Goal: Task Accomplishment & Management: Complete application form

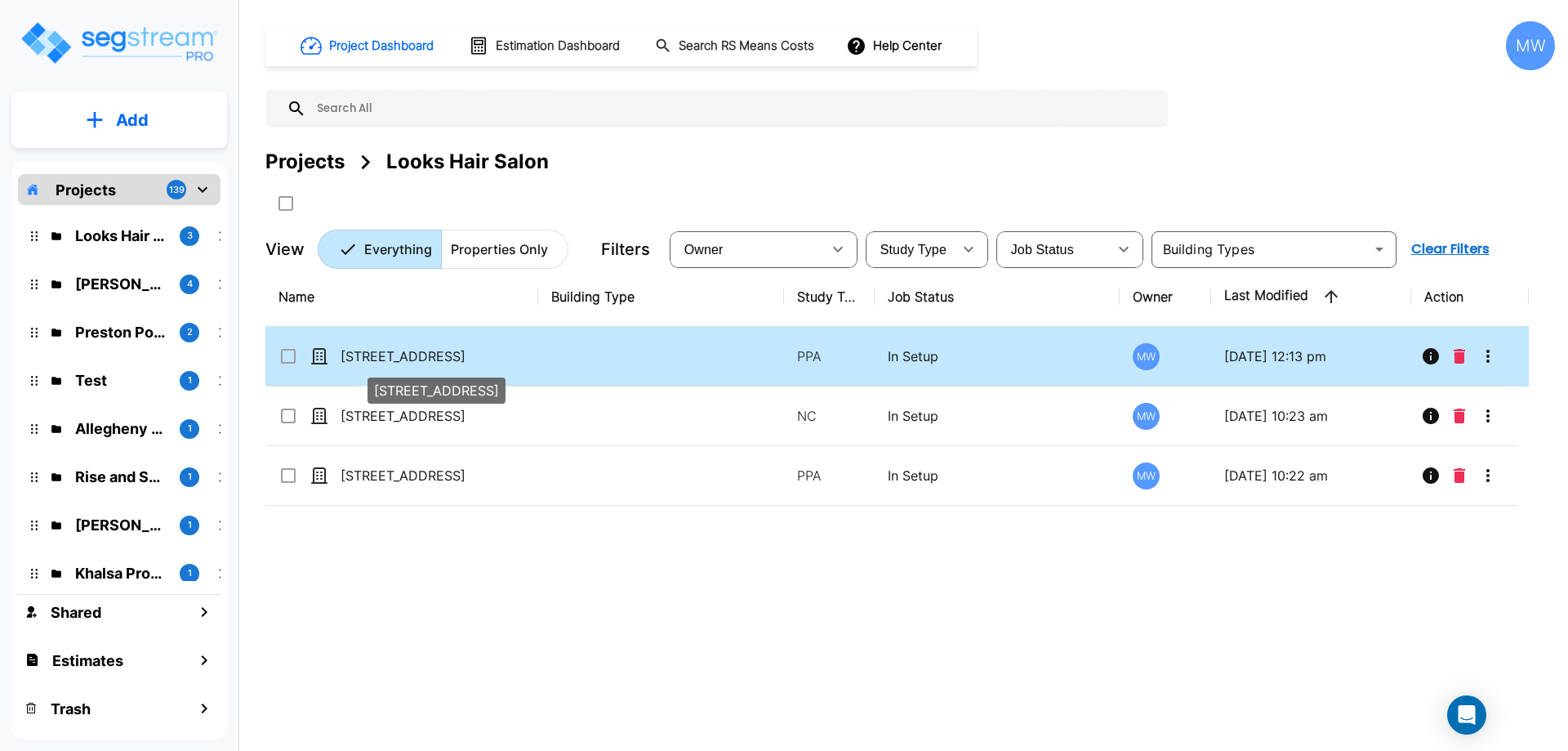
click at [457, 361] on p "3835 Hwy 42 S" at bounding box center [422, 356] width 163 height 19
checkbox input "true"
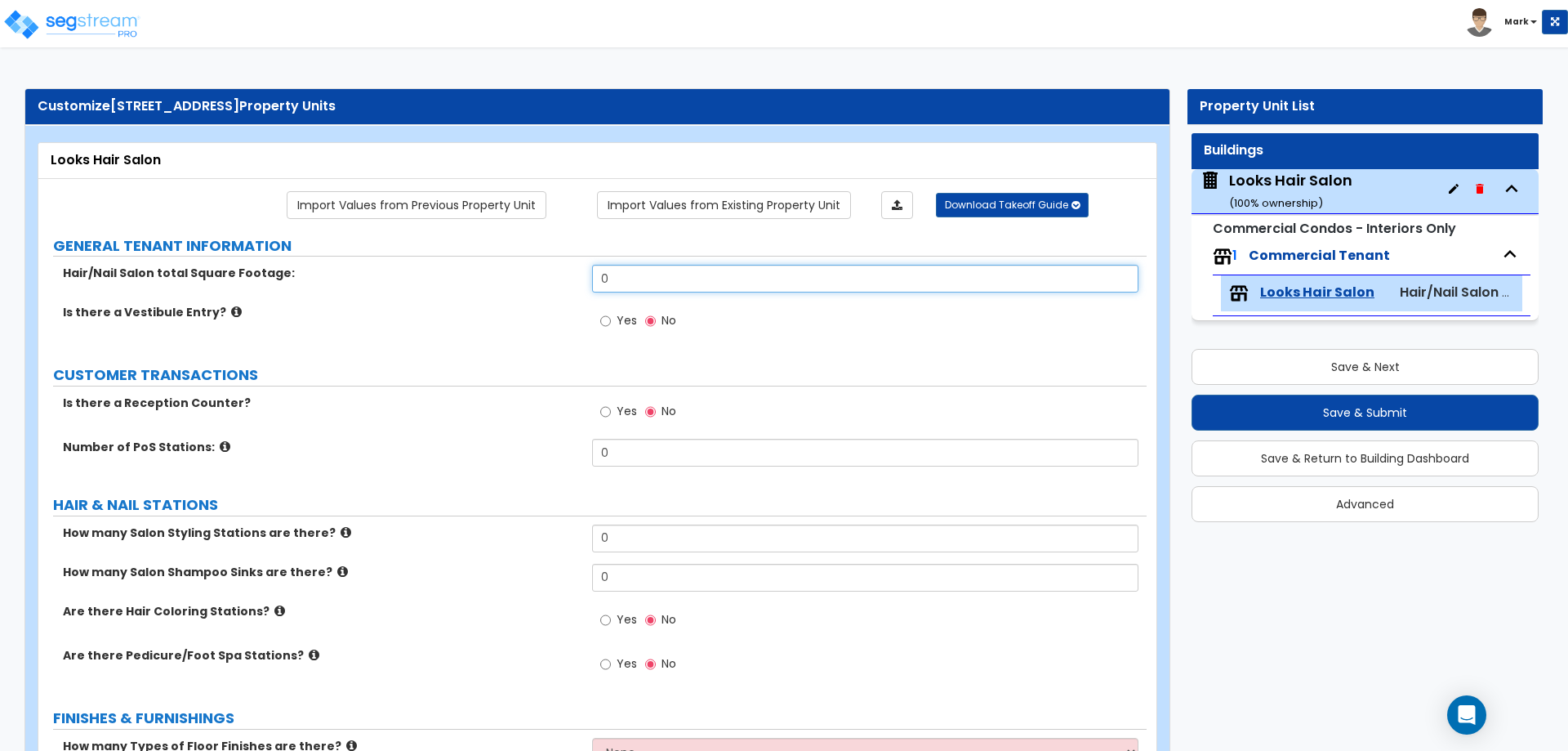
click at [706, 272] on input "0" at bounding box center [865, 279] width 545 height 28
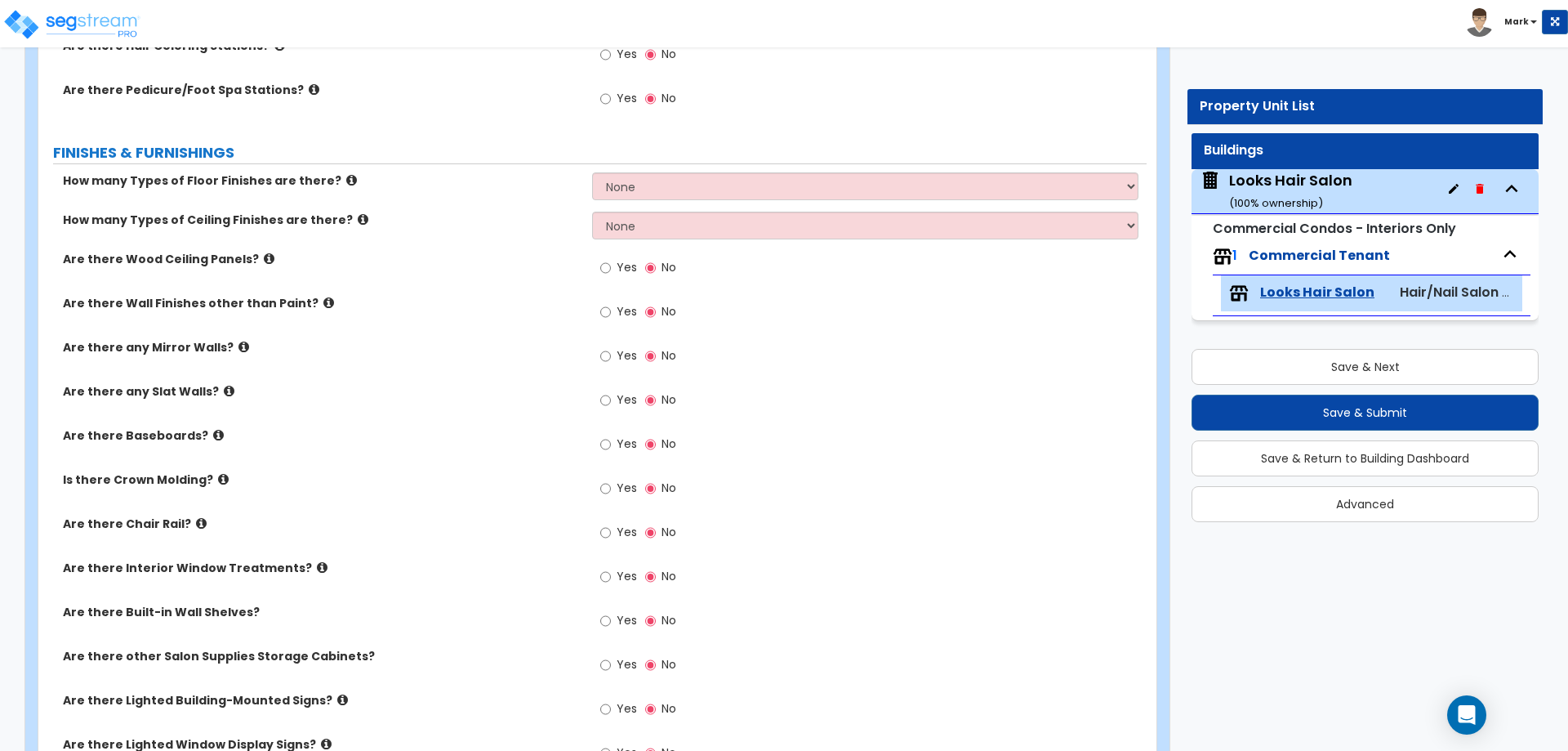
scroll to position [571, 0]
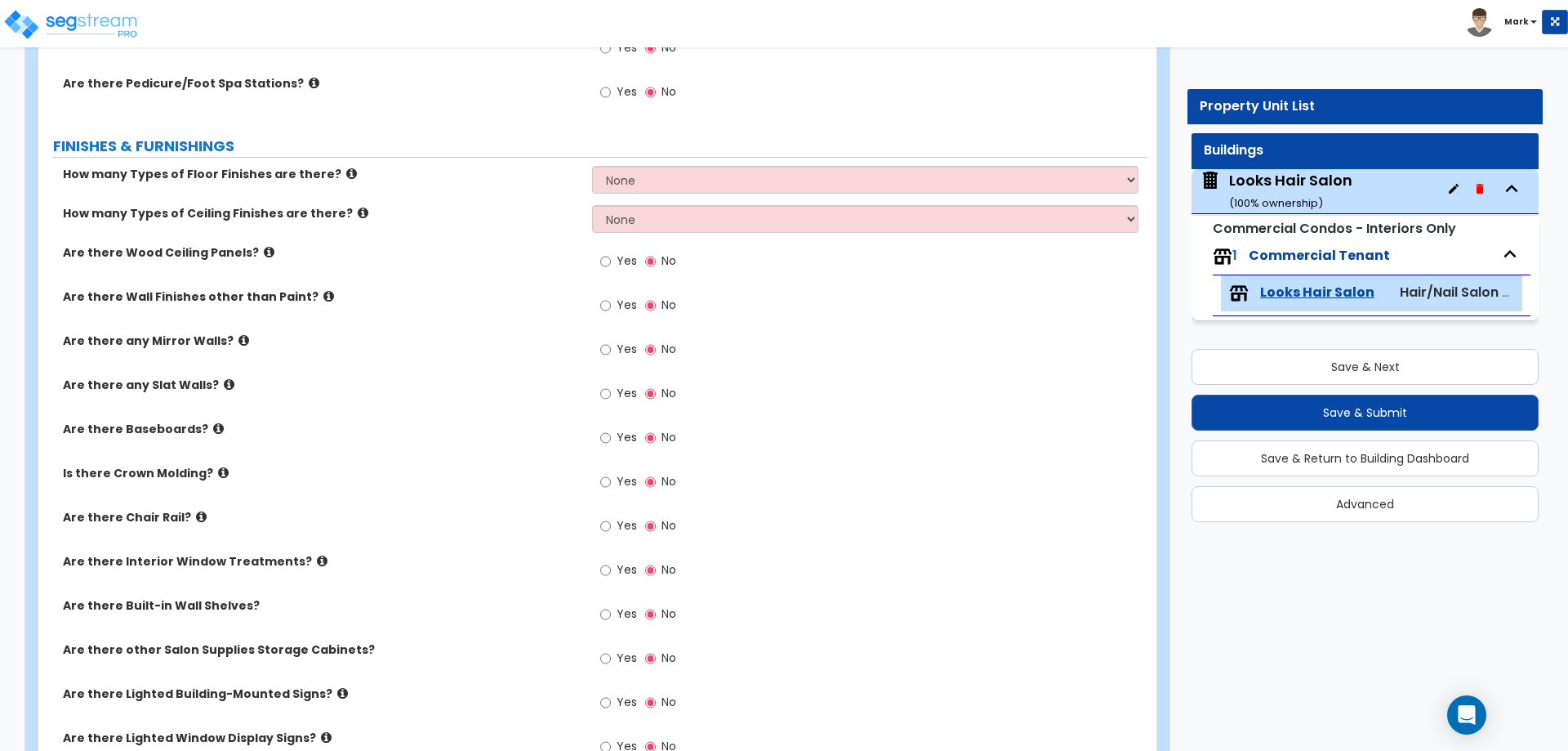
type input "1,680"
click at [664, 174] on select "None 1 2 3 4" at bounding box center [865, 180] width 545 height 28
click at [592, 166] on select "None 1 2 3 4" at bounding box center [865, 180] width 545 height 28
click at [661, 184] on select "None 1 2 3 4" at bounding box center [865, 180] width 545 height 28
select select "1"
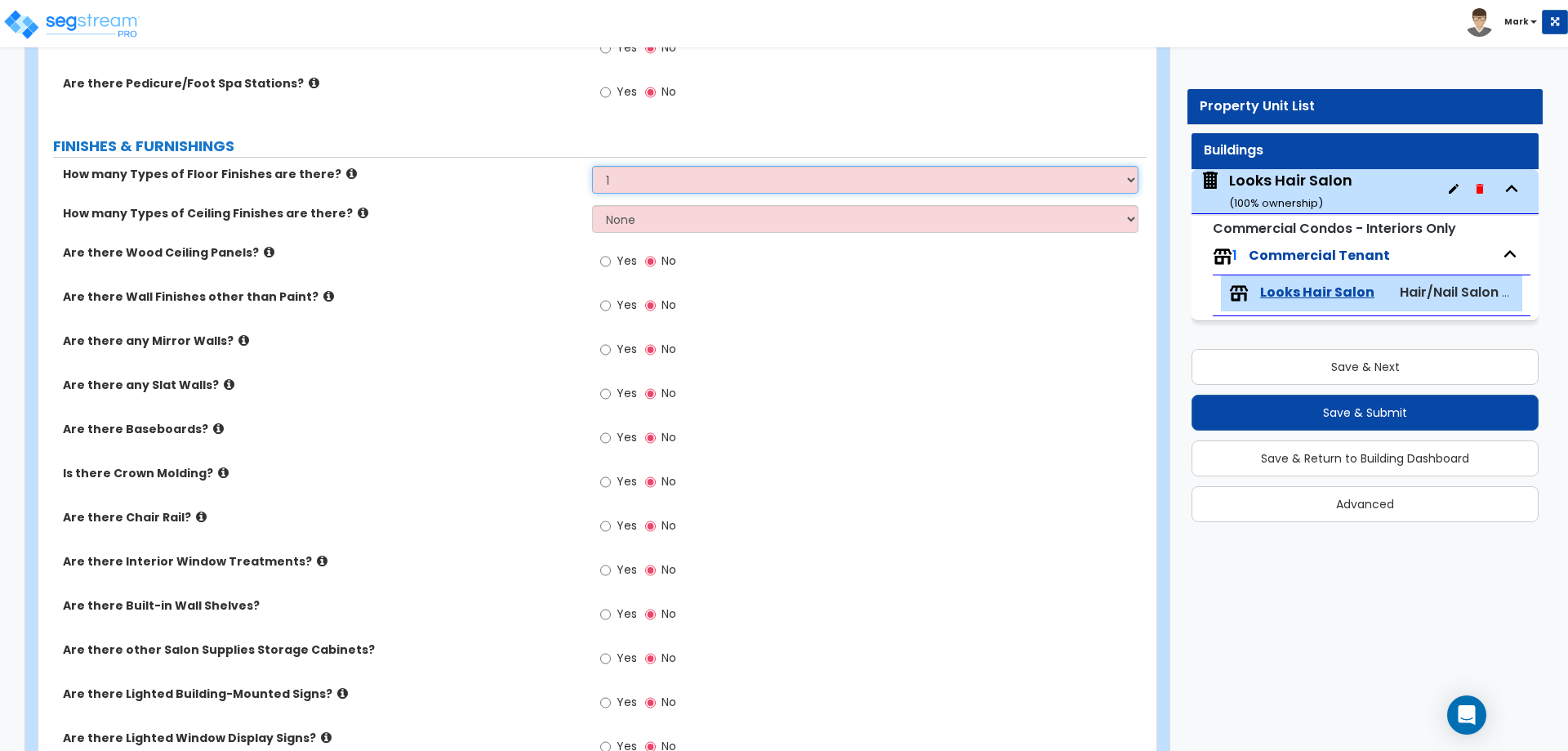
click at [592, 166] on select "None 1 2 3 4" at bounding box center [865, 180] width 545 height 28
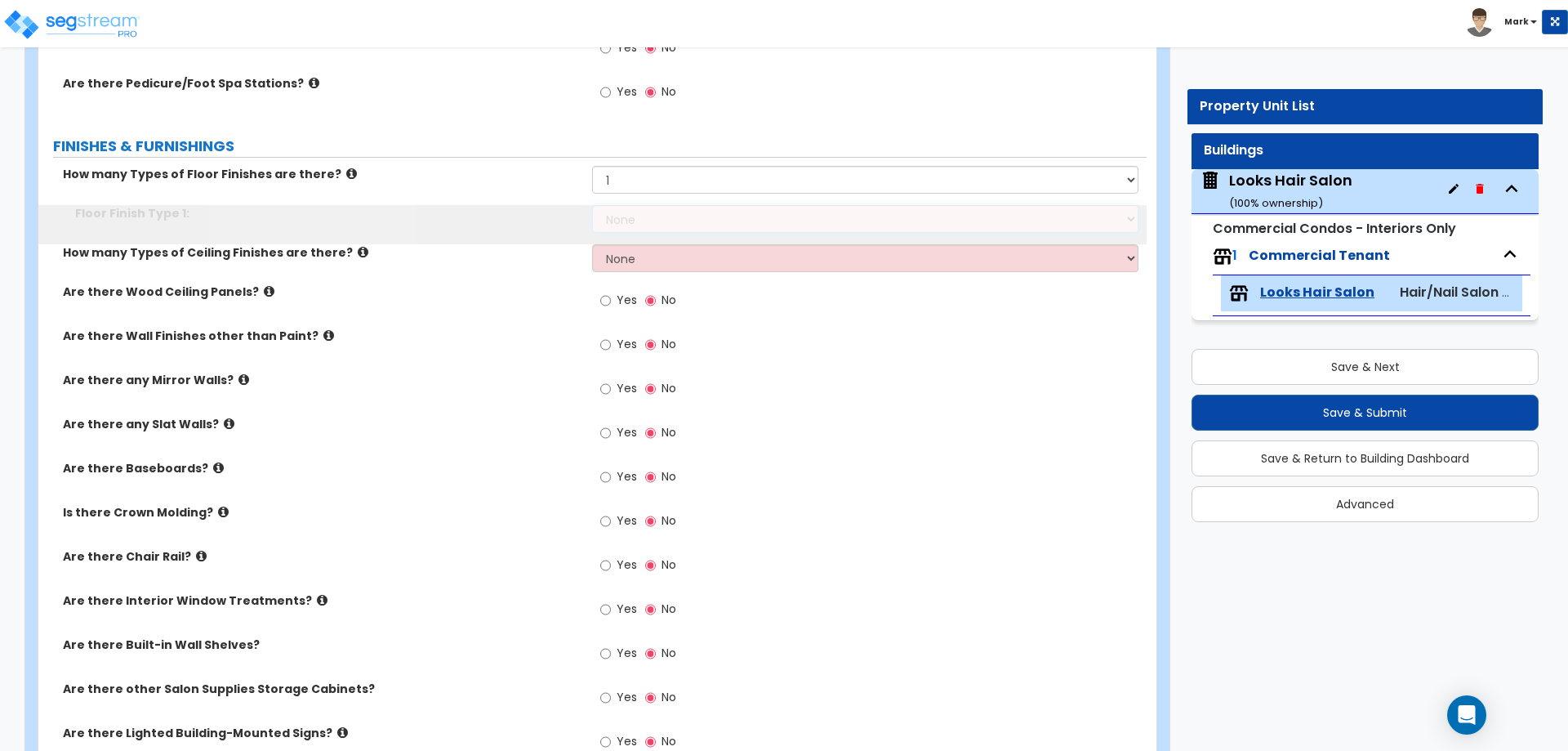
click at [660, 225] on select "None Tile Flooring Hardwood Flooring Resilient Laminate Flooring VCT Flooring S…" at bounding box center [865, 218] width 545 height 28
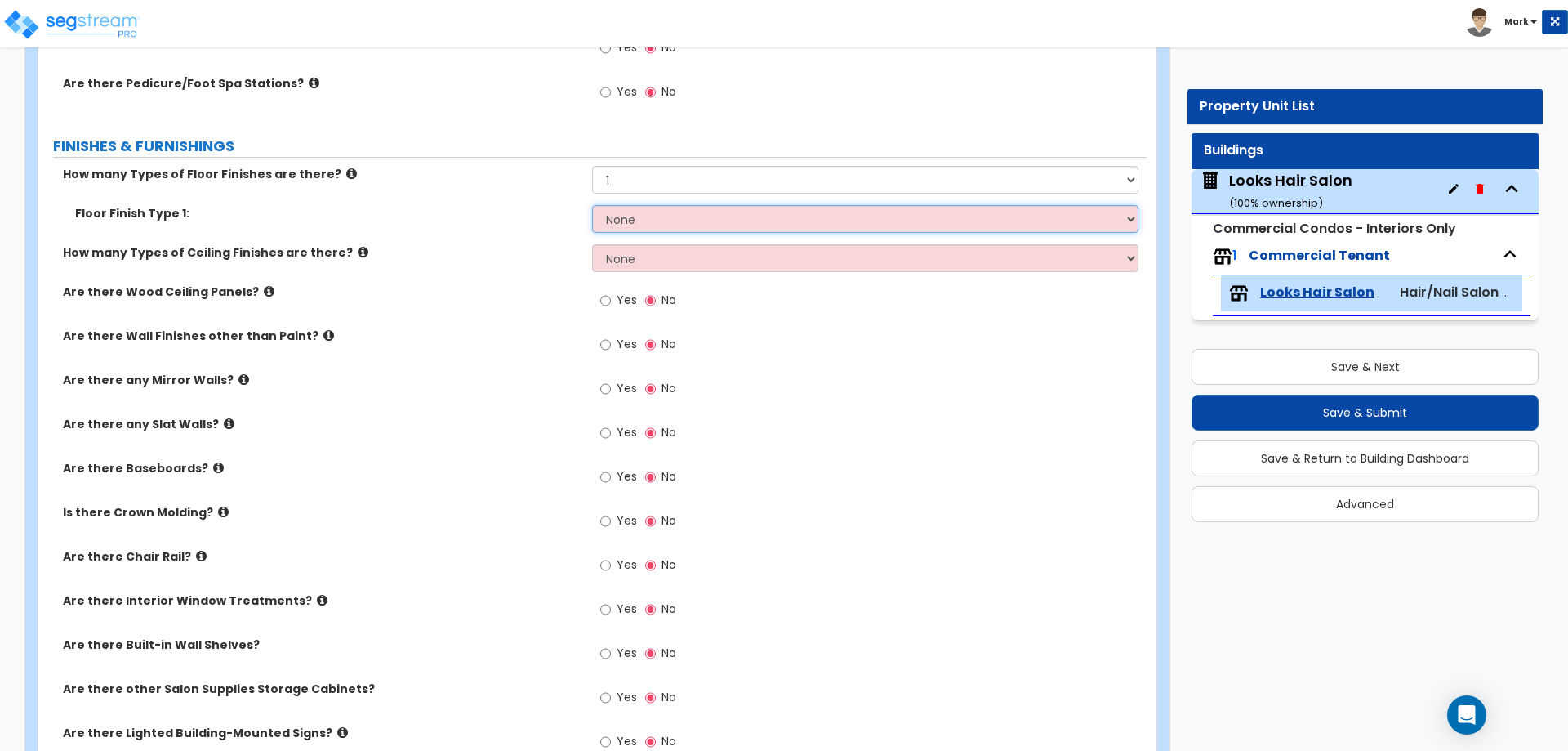
select select "2"
click at [592, 205] on select "None Tile Flooring Hardwood Flooring Resilient Laminate Flooring VCT Flooring S…" at bounding box center [865, 218] width 545 height 28
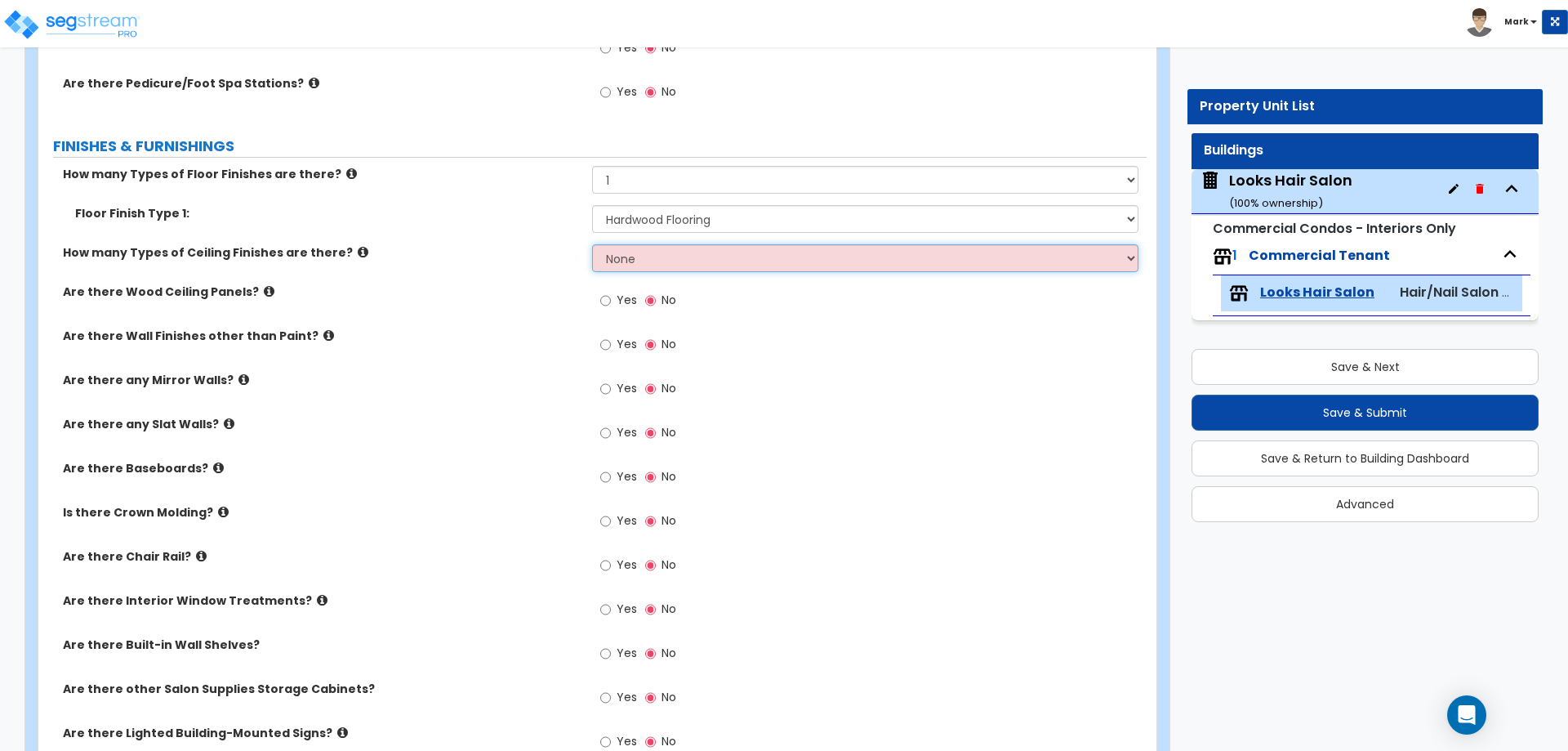
click at [641, 271] on select "None 1 2 3" at bounding box center [865, 257] width 545 height 28
click at [559, 283] on label "Are there Wood Ceiling Panels?" at bounding box center [321, 291] width 517 height 16
click at [624, 303] on span "Yes" at bounding box center [626, 300] width 20 height 16
click at [611, 303] on input "Yes" at bounding box center [605, 301] width 11 height 18
radio input "true"
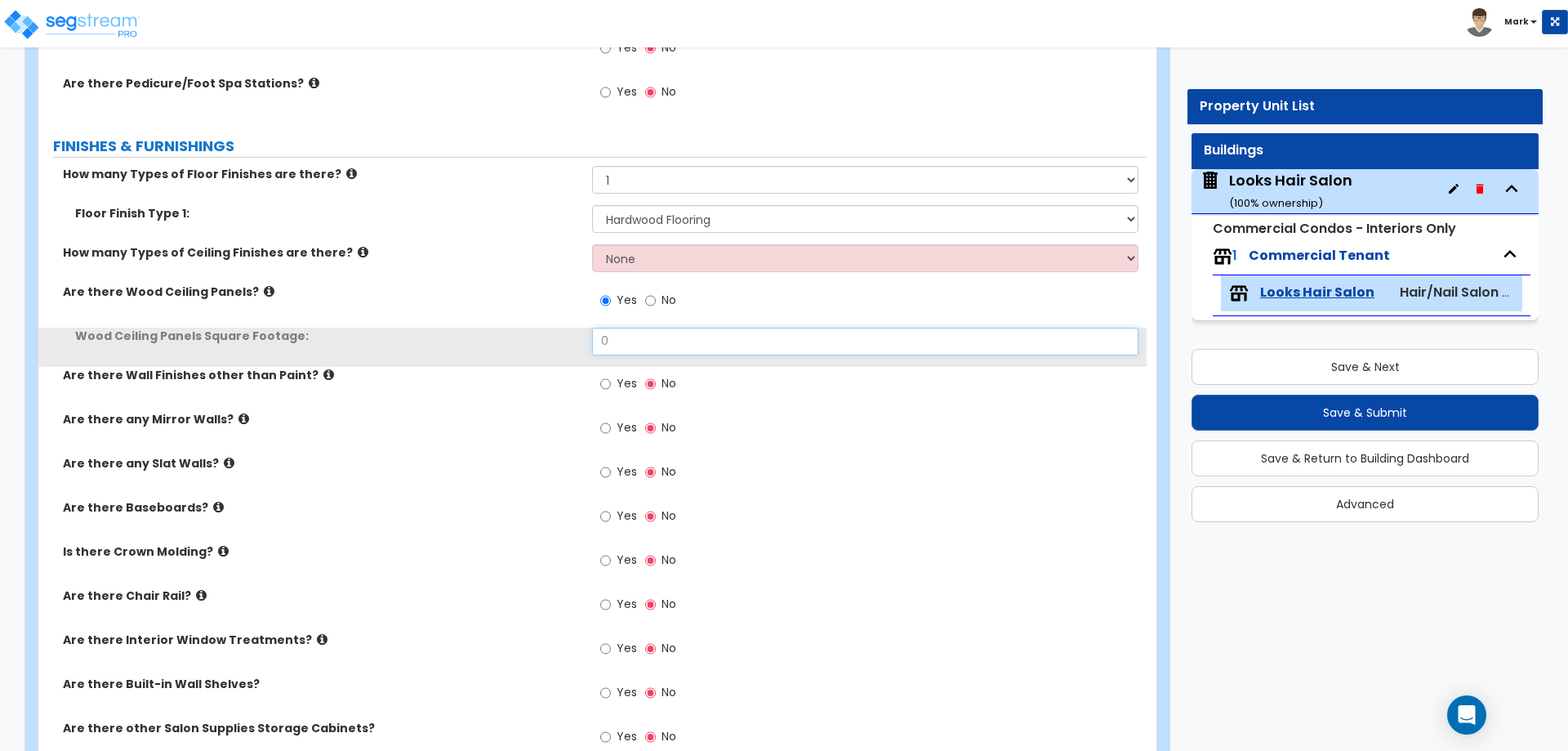
click at [641, 342] on input "0" at bounding box center [865, 341] width 545 height 28
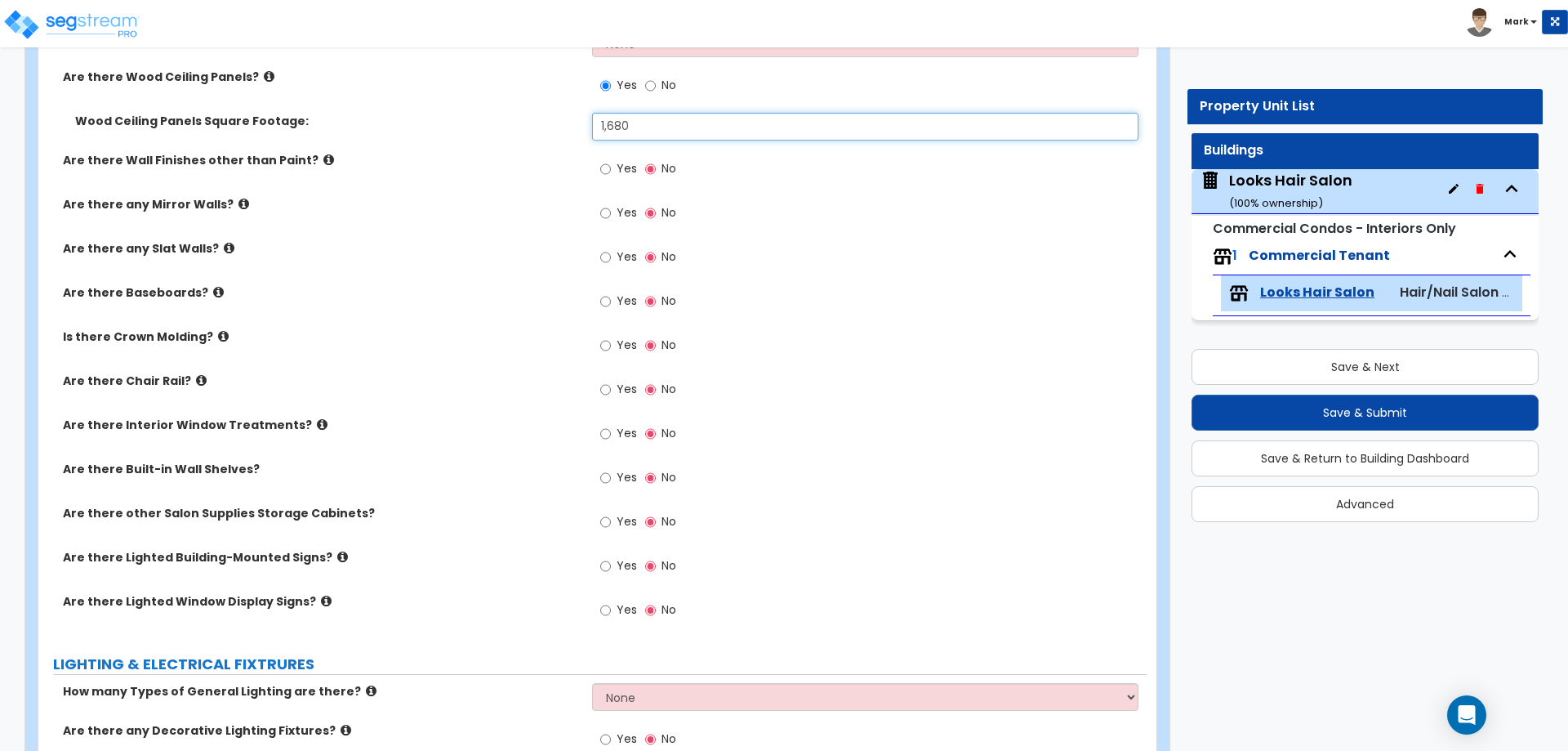
scroll to position [817, 0]
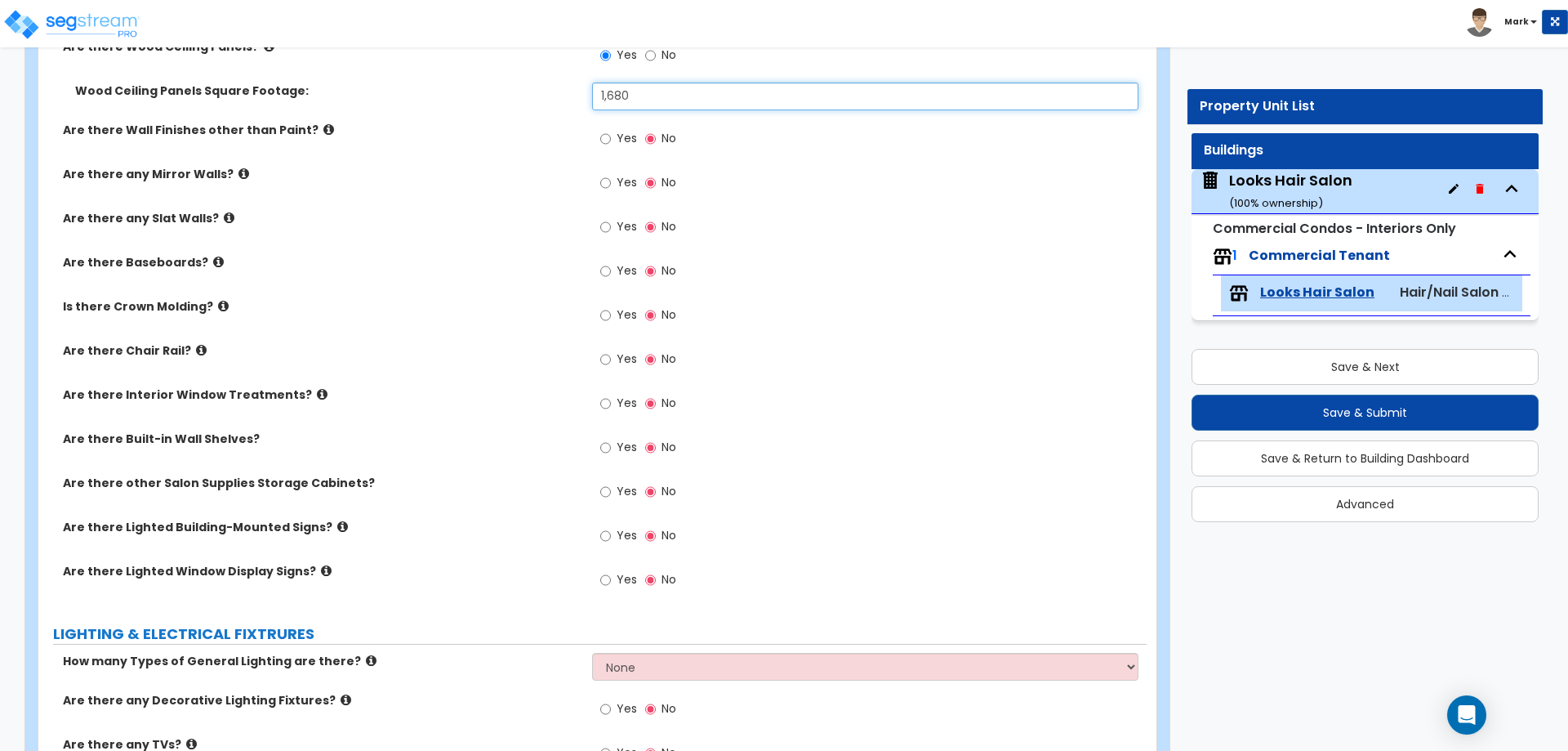
type input "1,680"
click at [324, 128] on icon at bounding box center [328, 129] width 11 height 12
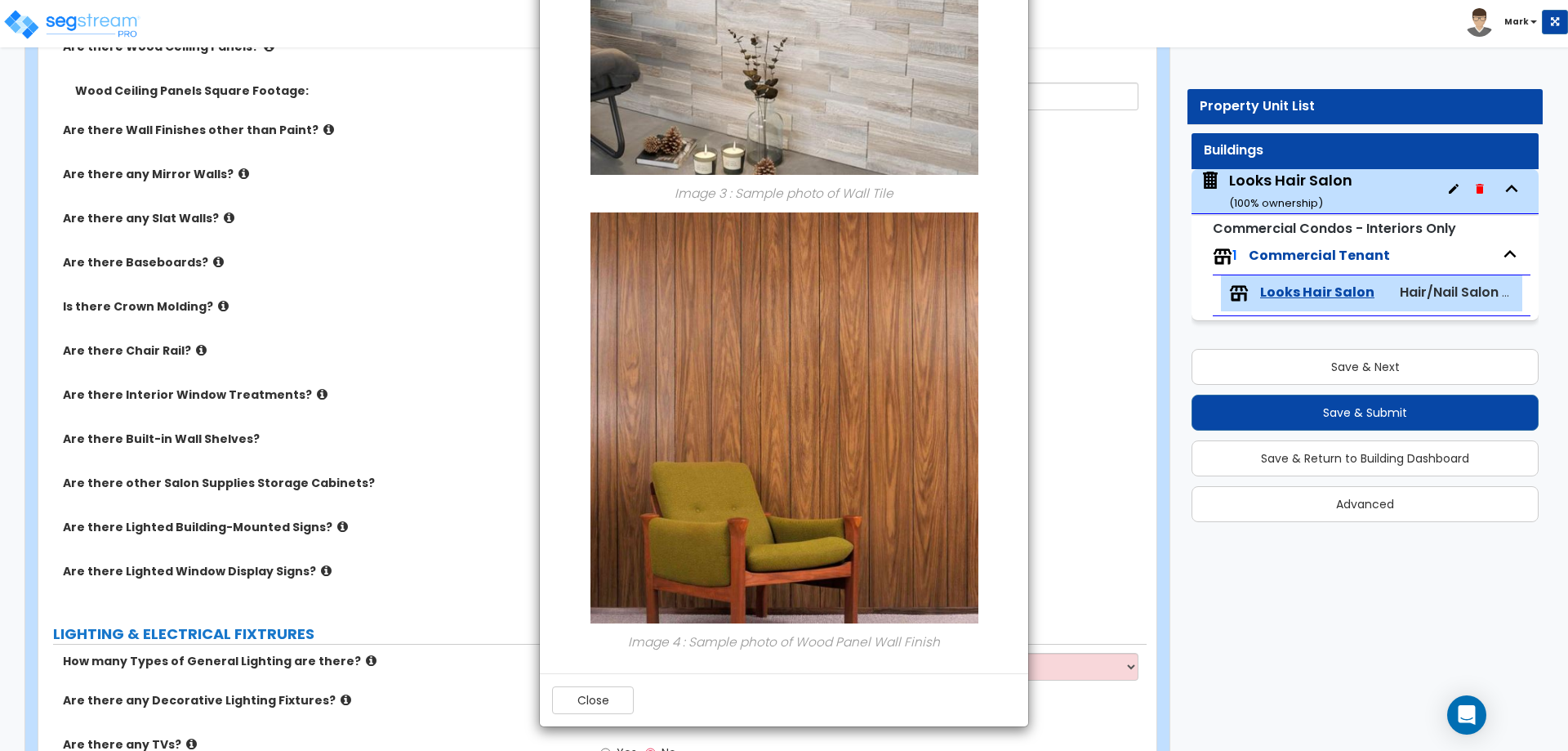
scroll to position [1248, 0]
click at [575, 715] on div "Close" at bounding box center [784, 698] width 489 height 53
click at [576, 702] on button "Close" at bounding box center [592, 699] width 82 height 28
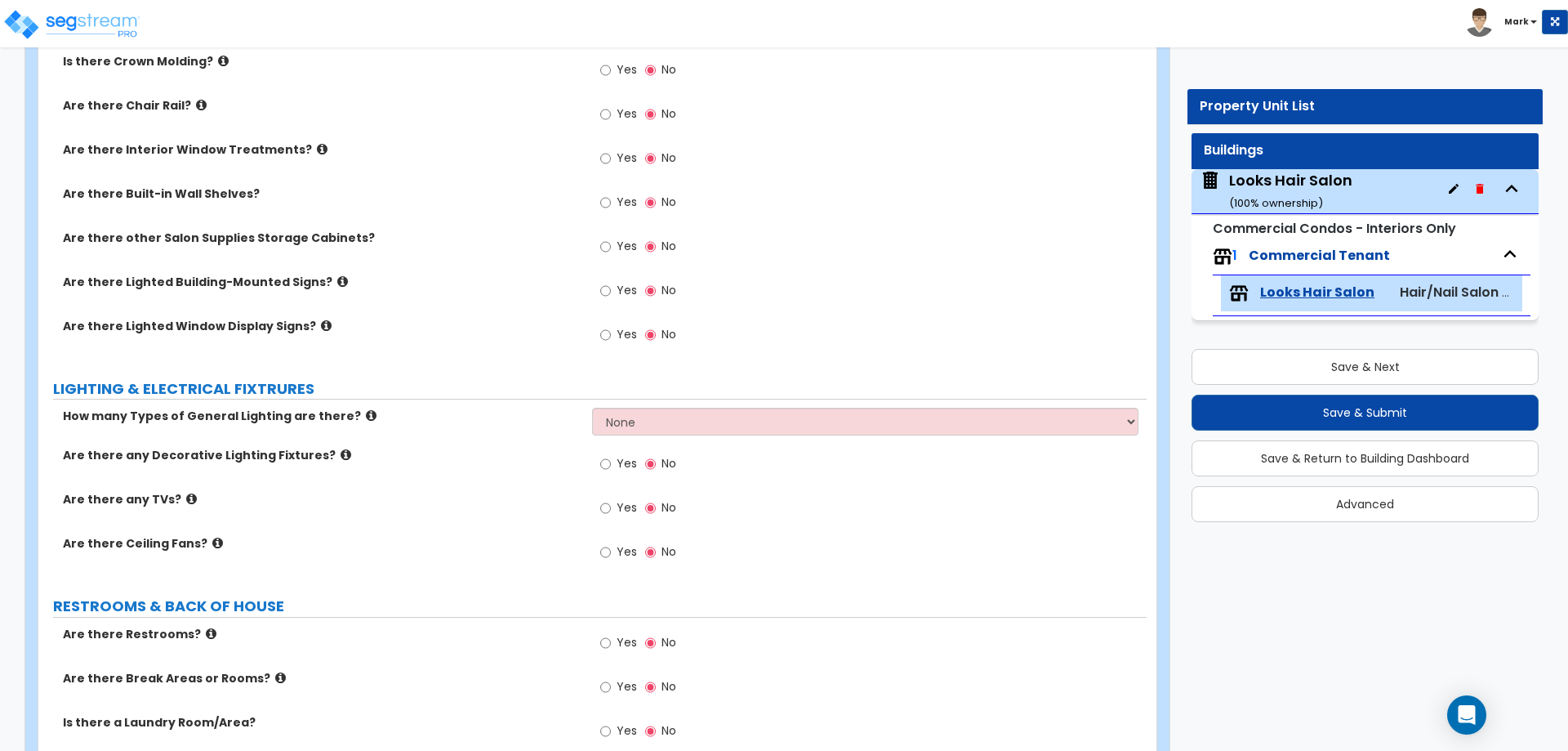
scroll to position [1496, 0]
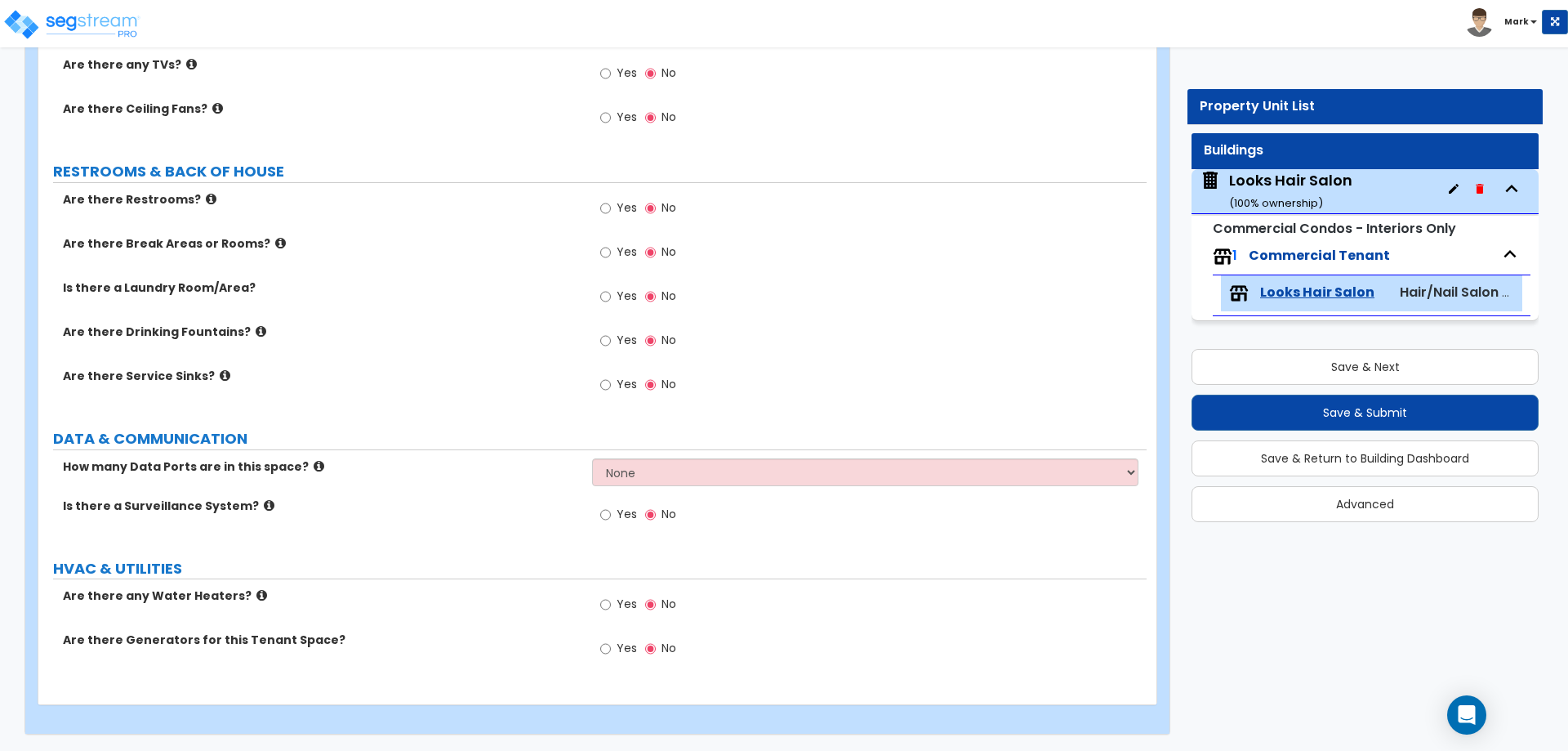
click at [631, 600] on span "Yes" at bounding box center [626, 603] width 20 height 16
click at [611, 600] on input "Yes" at bounding box center [605, 604] width 11 height 18
radio input "true"
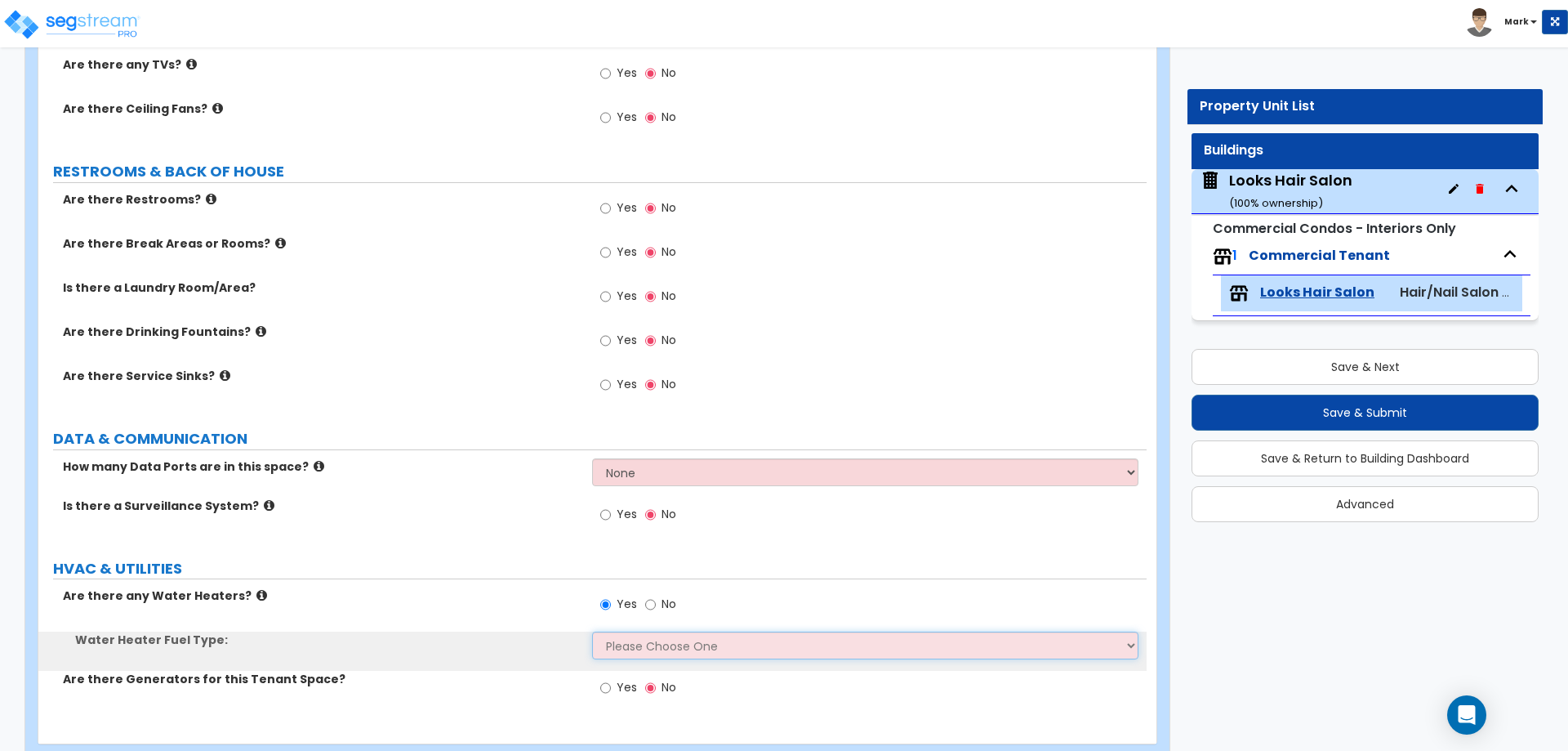
click at [642, 644] on select "Please Choose One Gas Electric" at bounding box center [865, 645] width 545 height 28
select select "1"
click at [592, 632] on select "Please Choose One Gas Electric" at bounding box center [865, 645] width 545 height 28
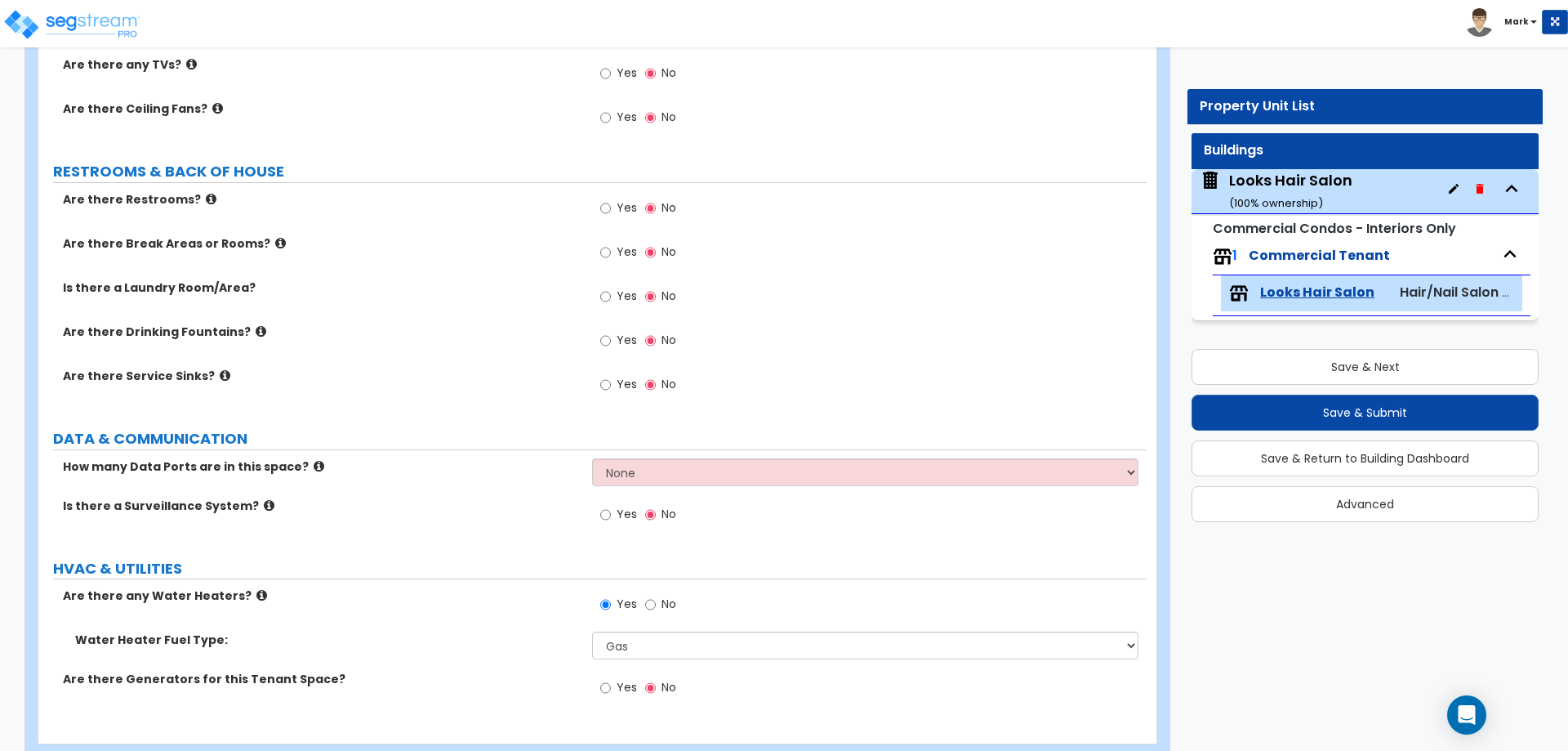
click at [625, 298] on span "Yes" at bounding box center [626, 295] width 20 height 16
click at [611, 298] on input "Yes" at bounding box center [605, 296] width 11 height 18
radio input "true"
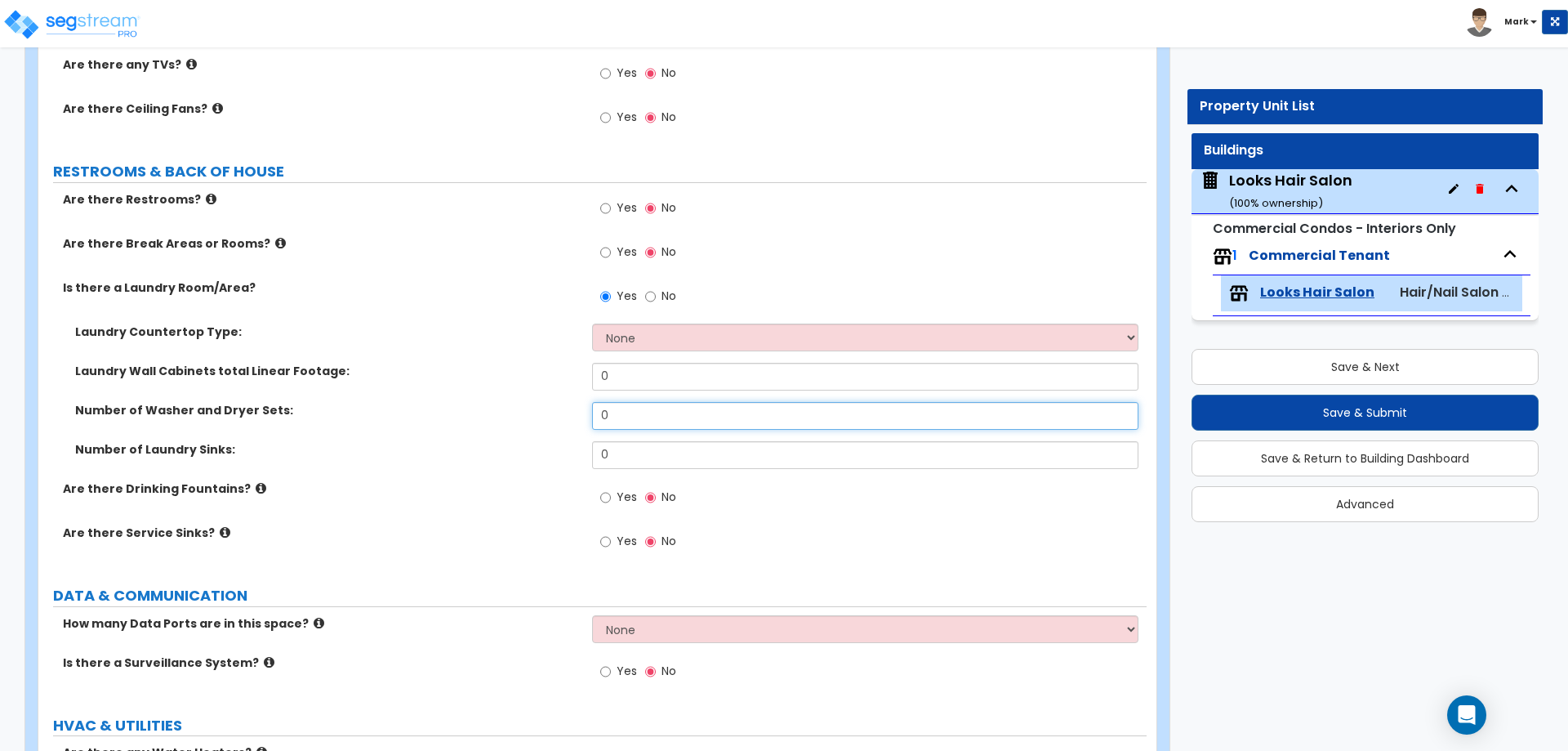
click at [655, 419] on input "0" at bounding box center [865, 415] width 545 height 28
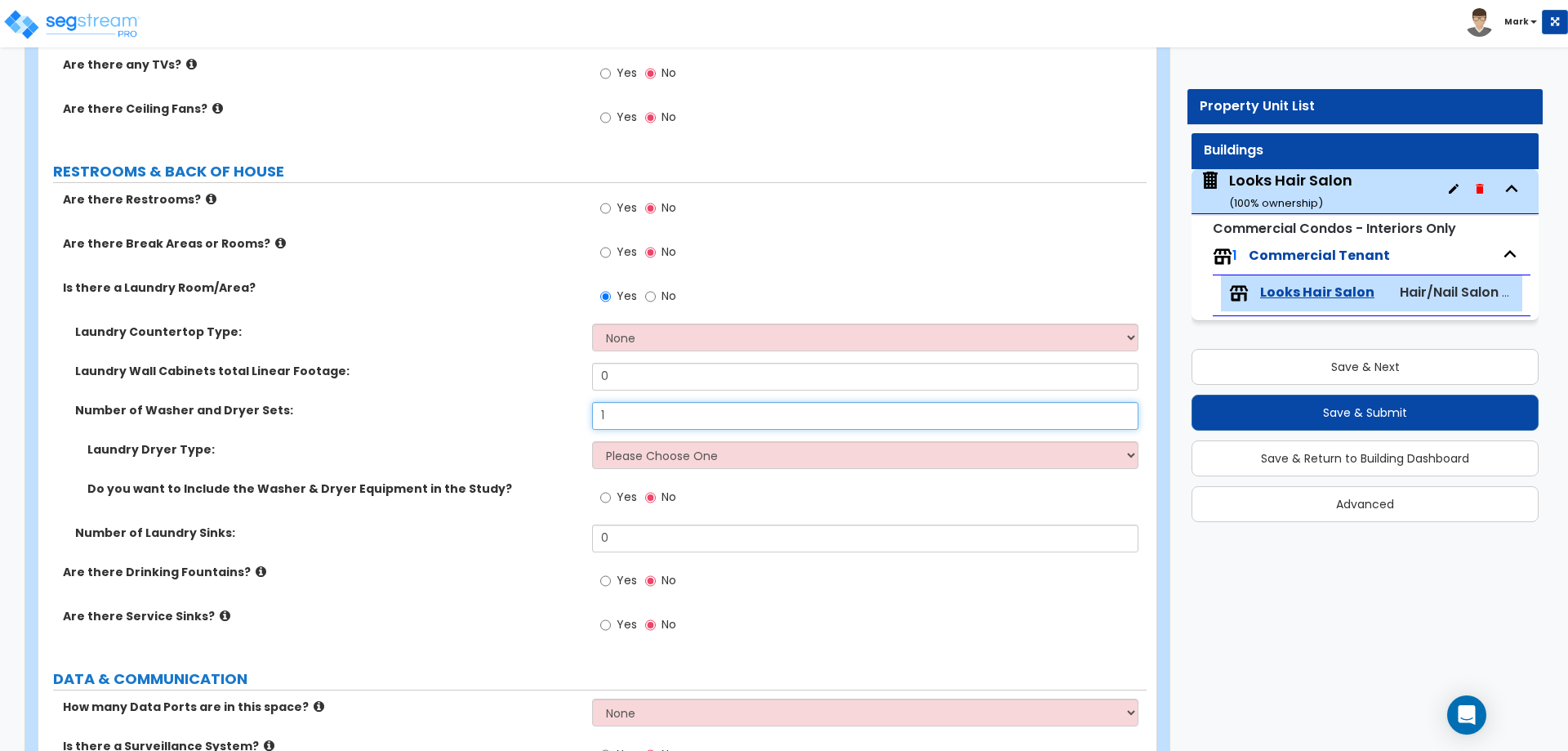
type input "1"
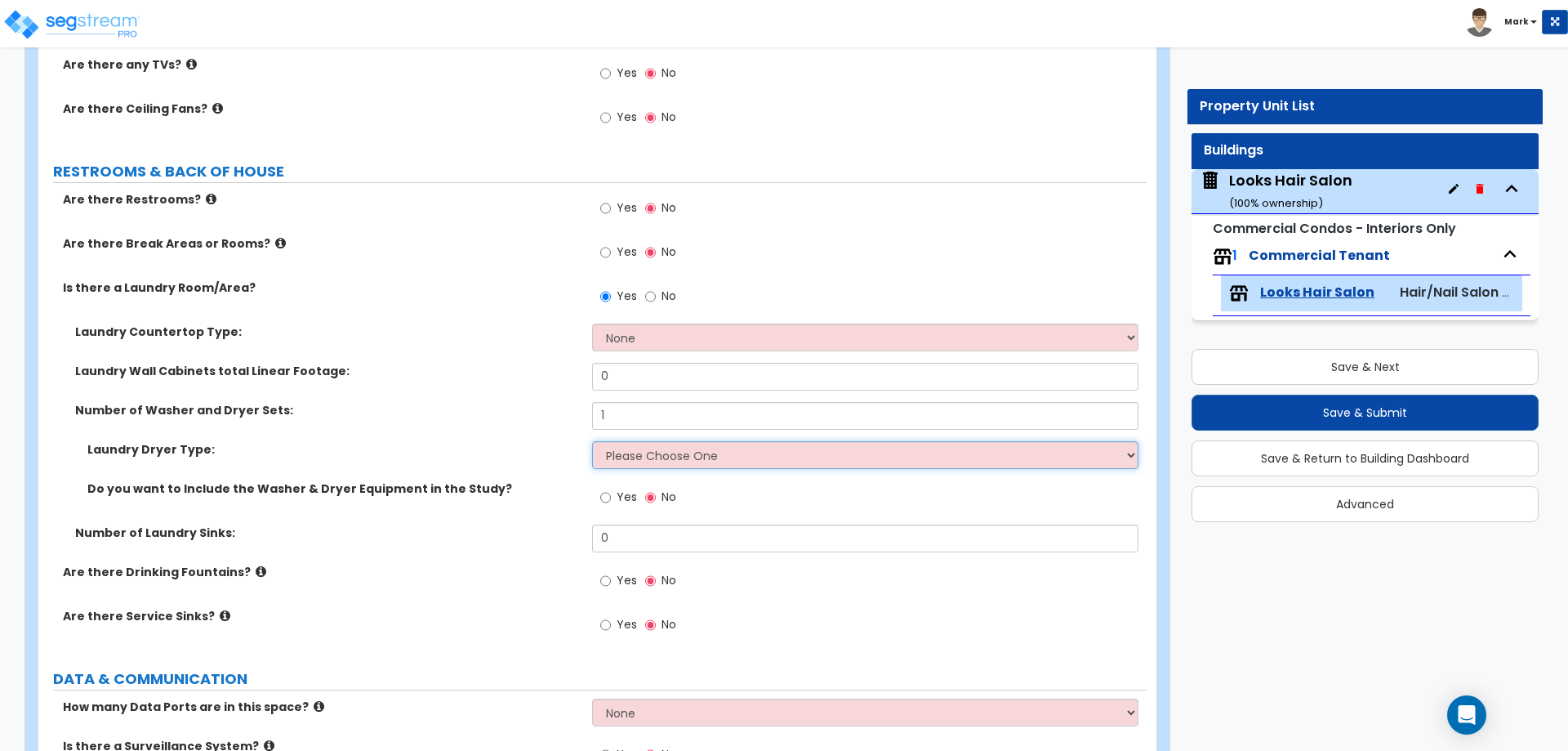
click at [642, 448] on select "Please Choose One Gas Electric" at bounding box center [865, 454] width 545 height 28
select select "1"
click at [592, 441] on select "Please Choose One Gas Electric" at bounding box center [865, 454] width 545 height 28
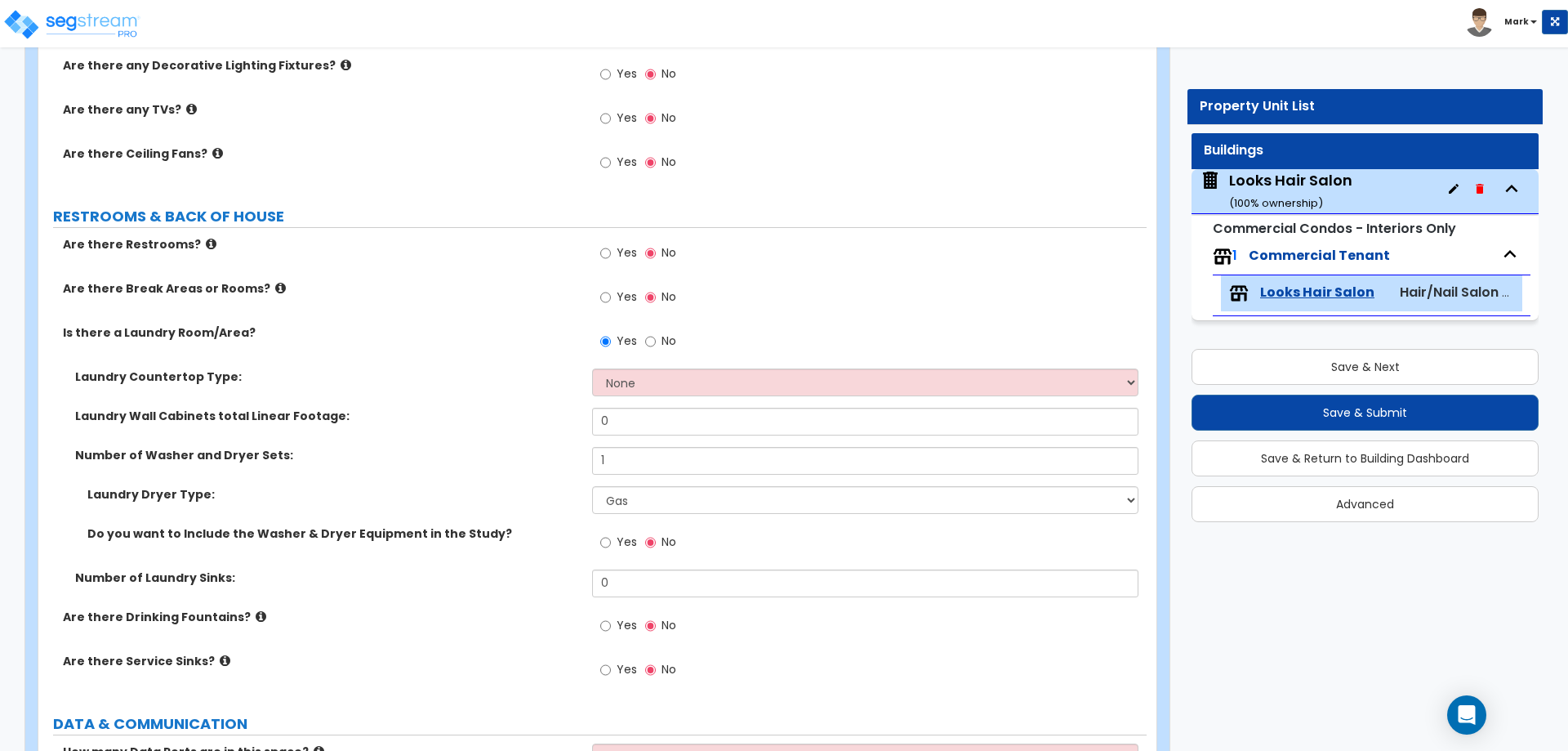
scroll to position [1415, 0]
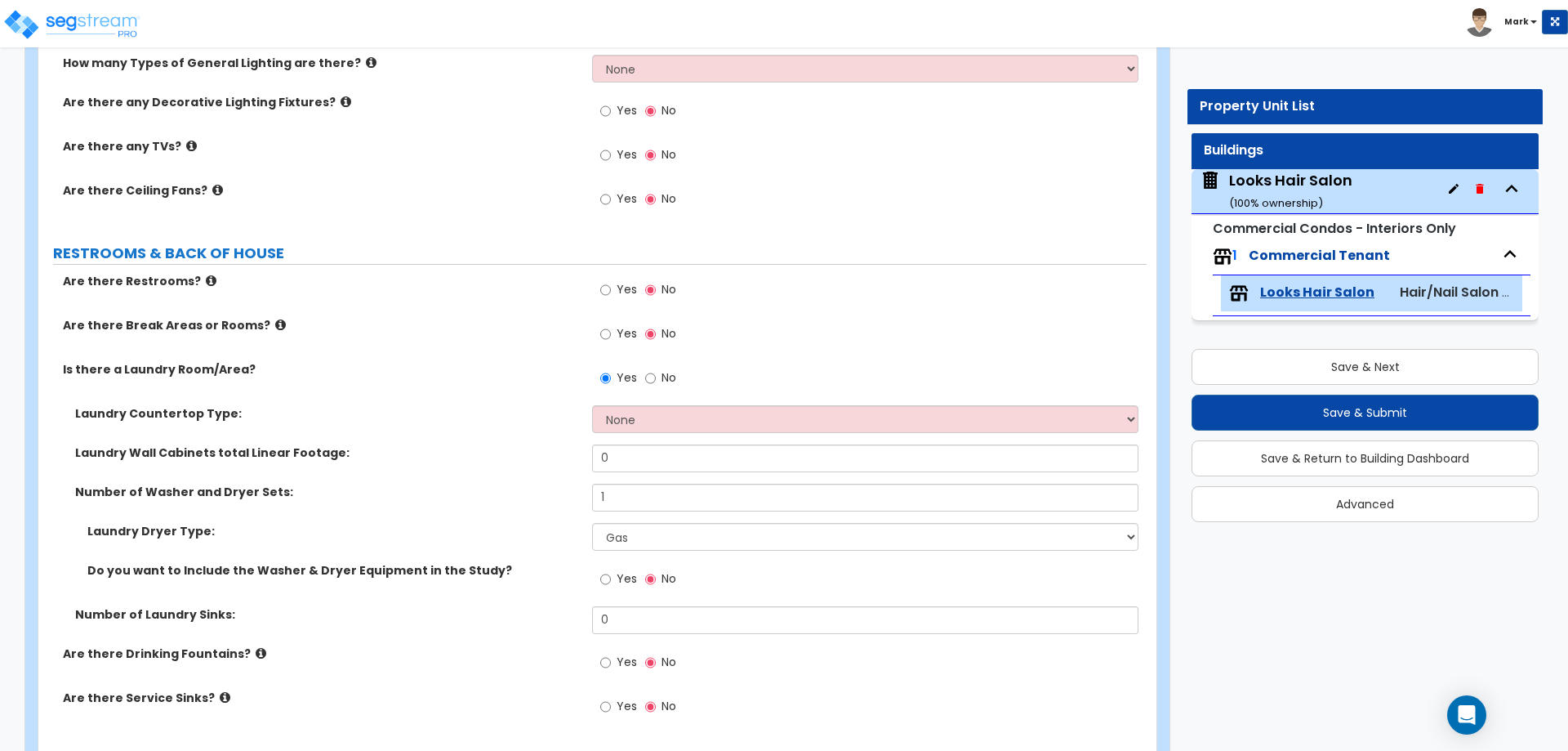
click at [615, 581] on label "Yes" at bounding box center [618, 580] width 36 height 28
click at [611, 581] on input "Yes" at bounding box center [605, 579] width 11 height 18
radio input "true"
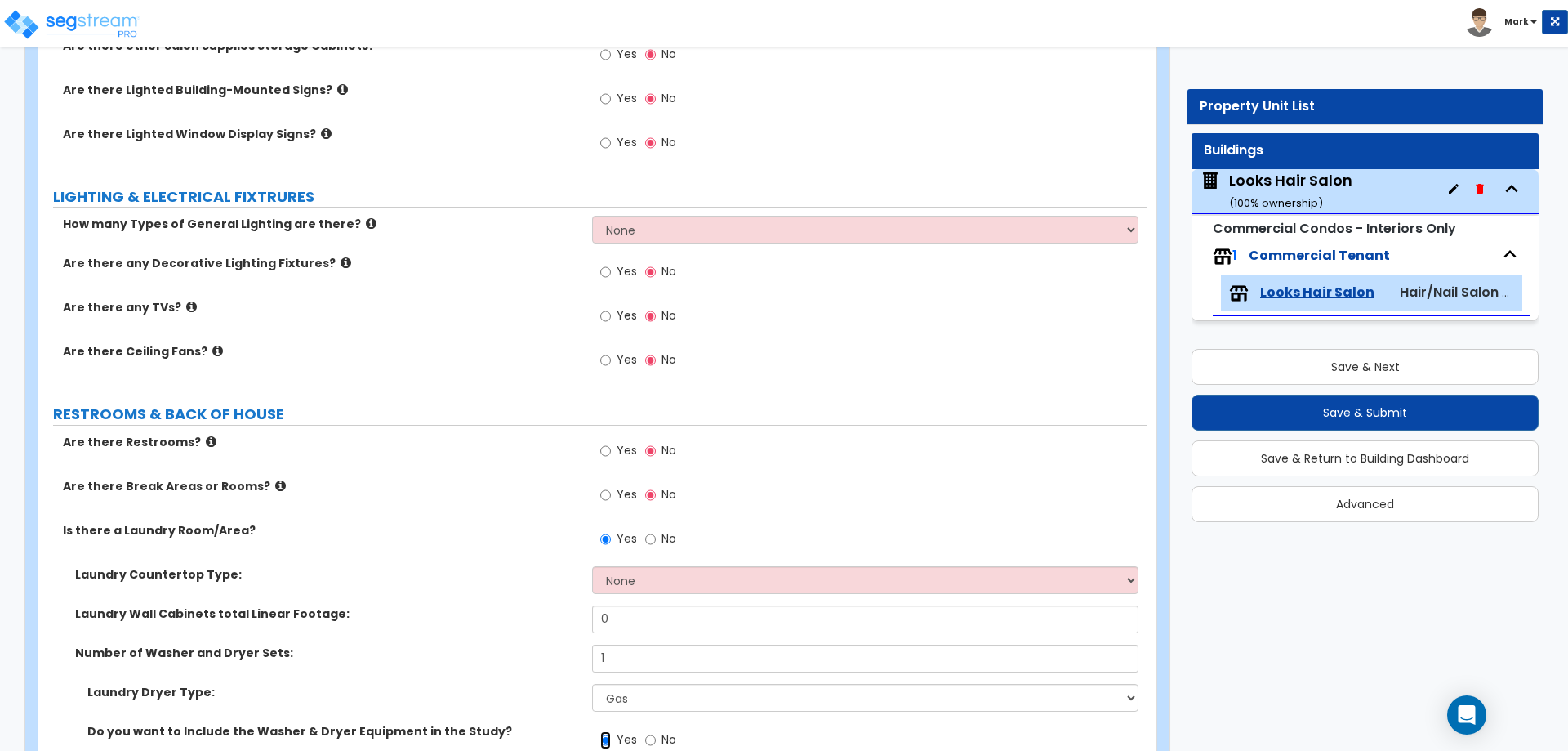
scroll to position [1251, 0]
click at [624, 271] on span "Yes" at bounding box center [626, 273] width 20 height 16
click at [611, 271] on input "Yes" at bounding box center [605, 274] width 11 height 18
radio input "true"
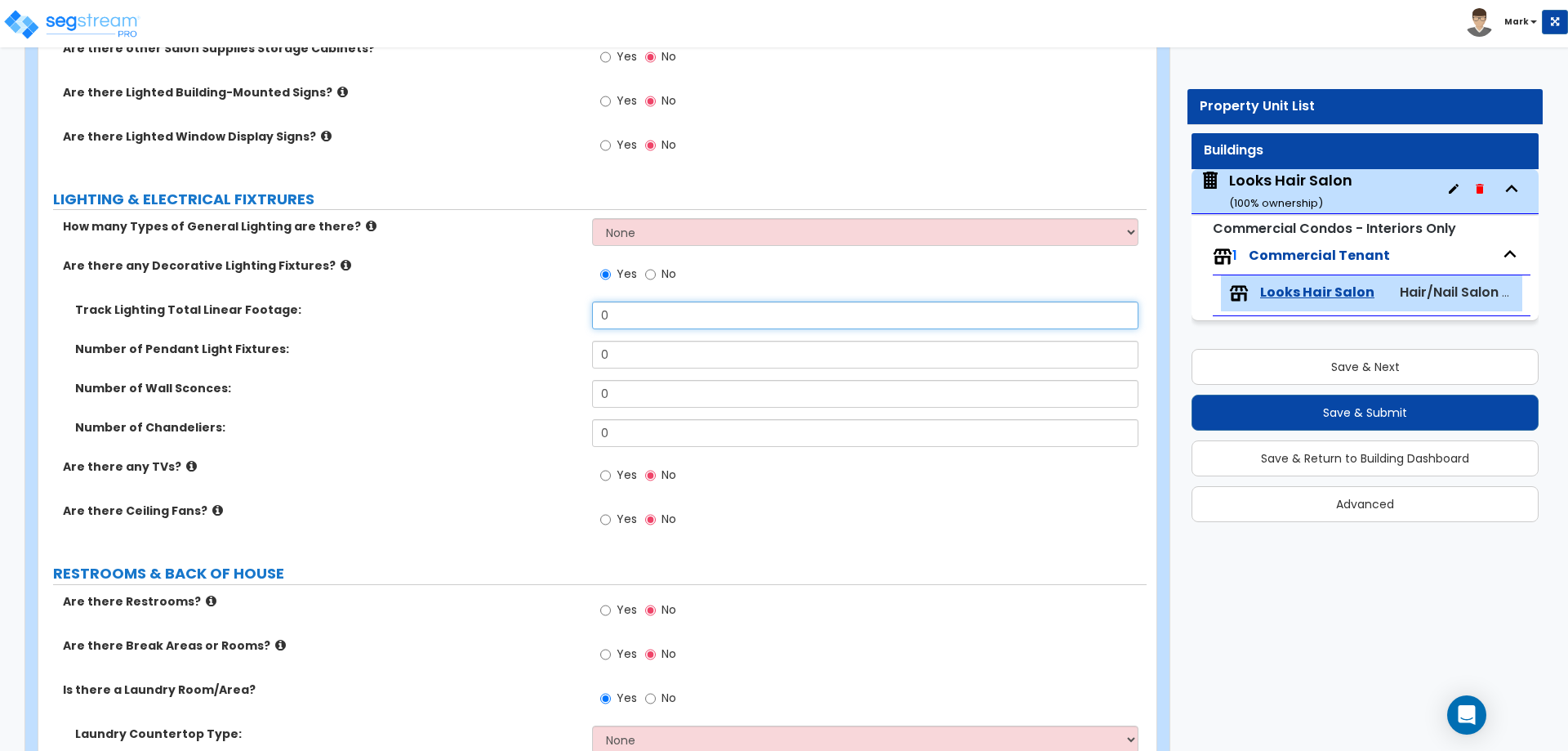
click at [637, 319] on input "0" at bounding box center [865, 315] width 545 height 28
type input "60"
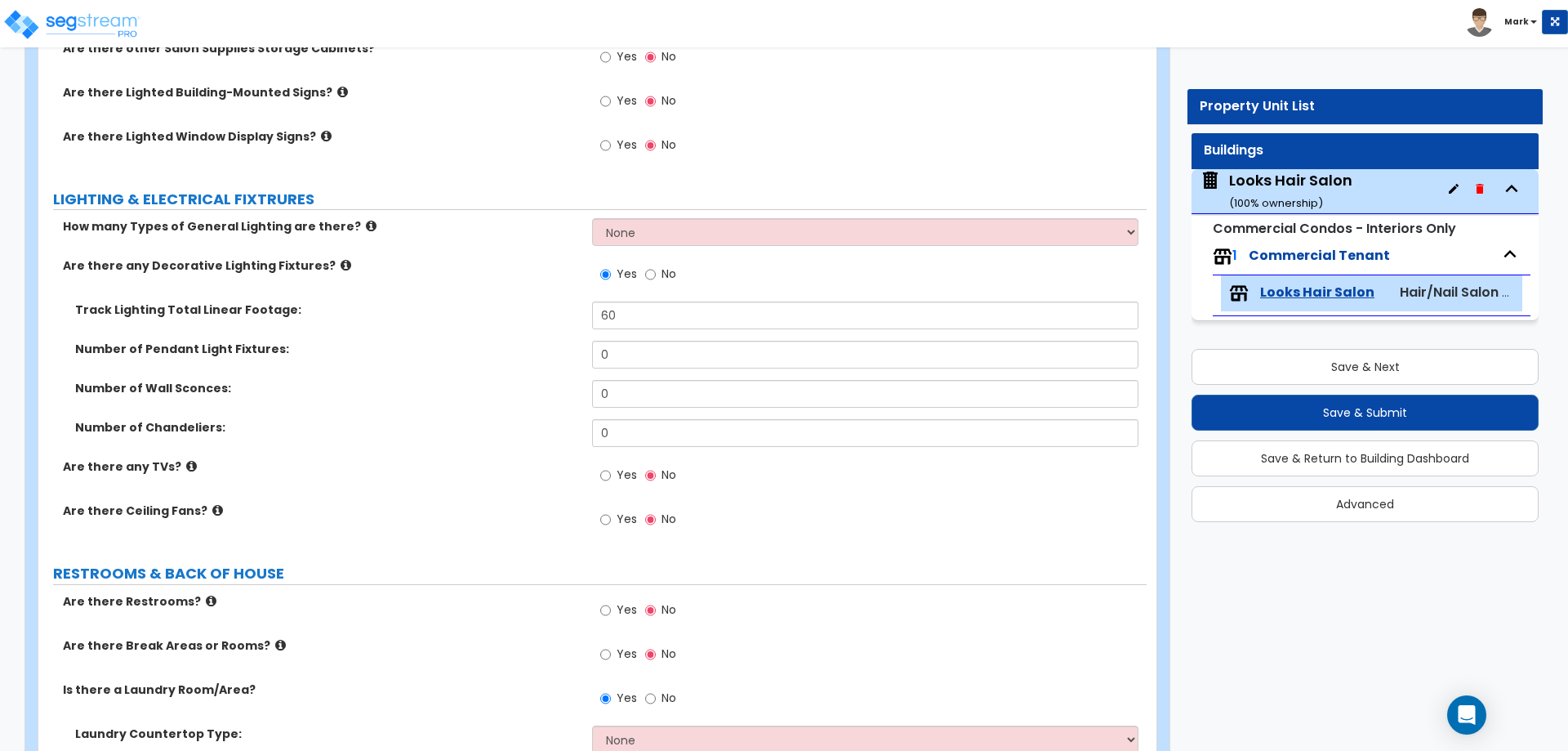
click at [429, 340] on div "Track Lighting Total Linear Footage: 60" at bounding box center [592, 321] width 1108 height 39
click at [623, 478] on span "Yes" at bounding box center [626, 474] width 20 height 16
click at [611, 478] on input "Yes" at bounding box center [605, 475] width 11 height 18
radio input "true"
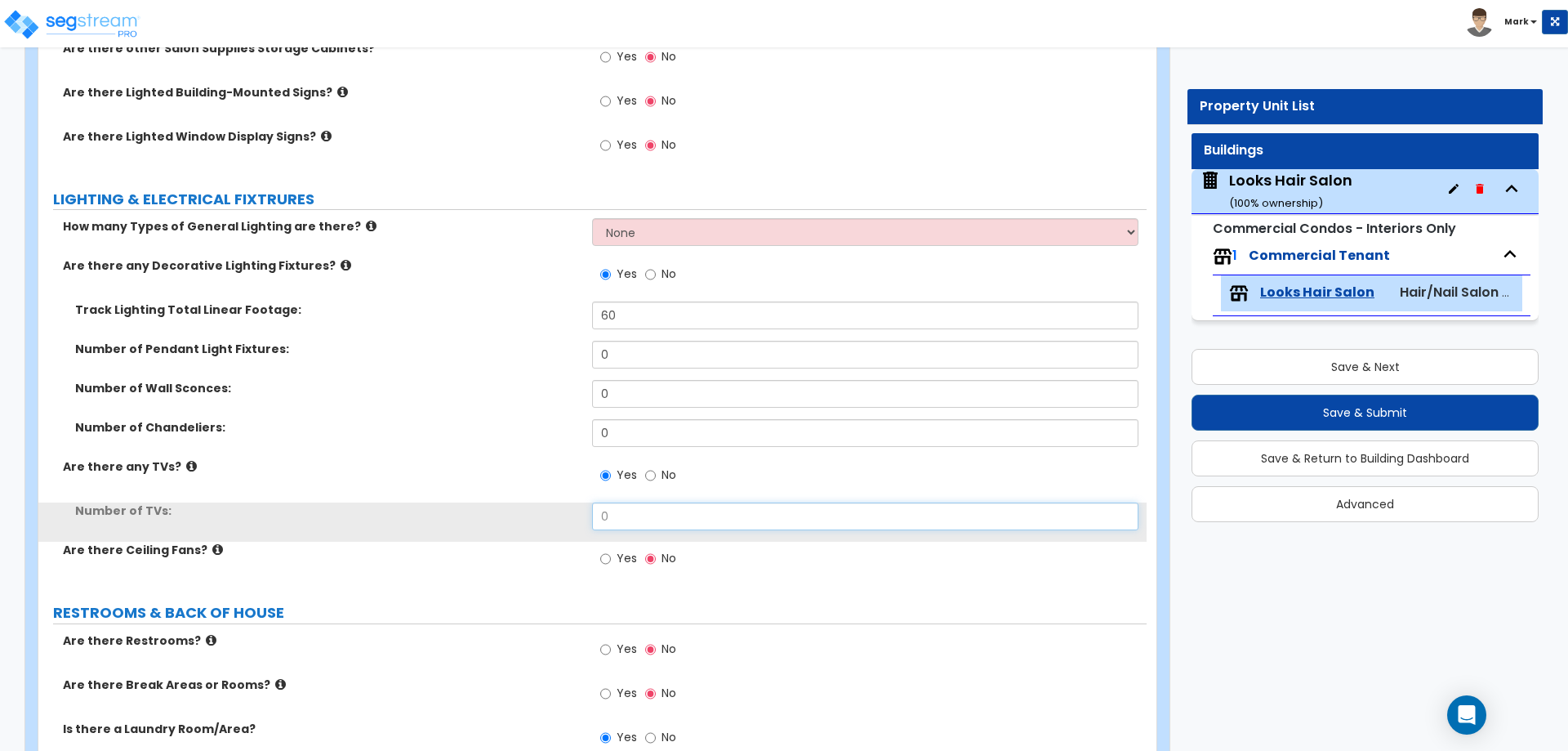
click at [615, 508] on input "0" at bounding box center [865, 516] width 545 height 28
type input "1"
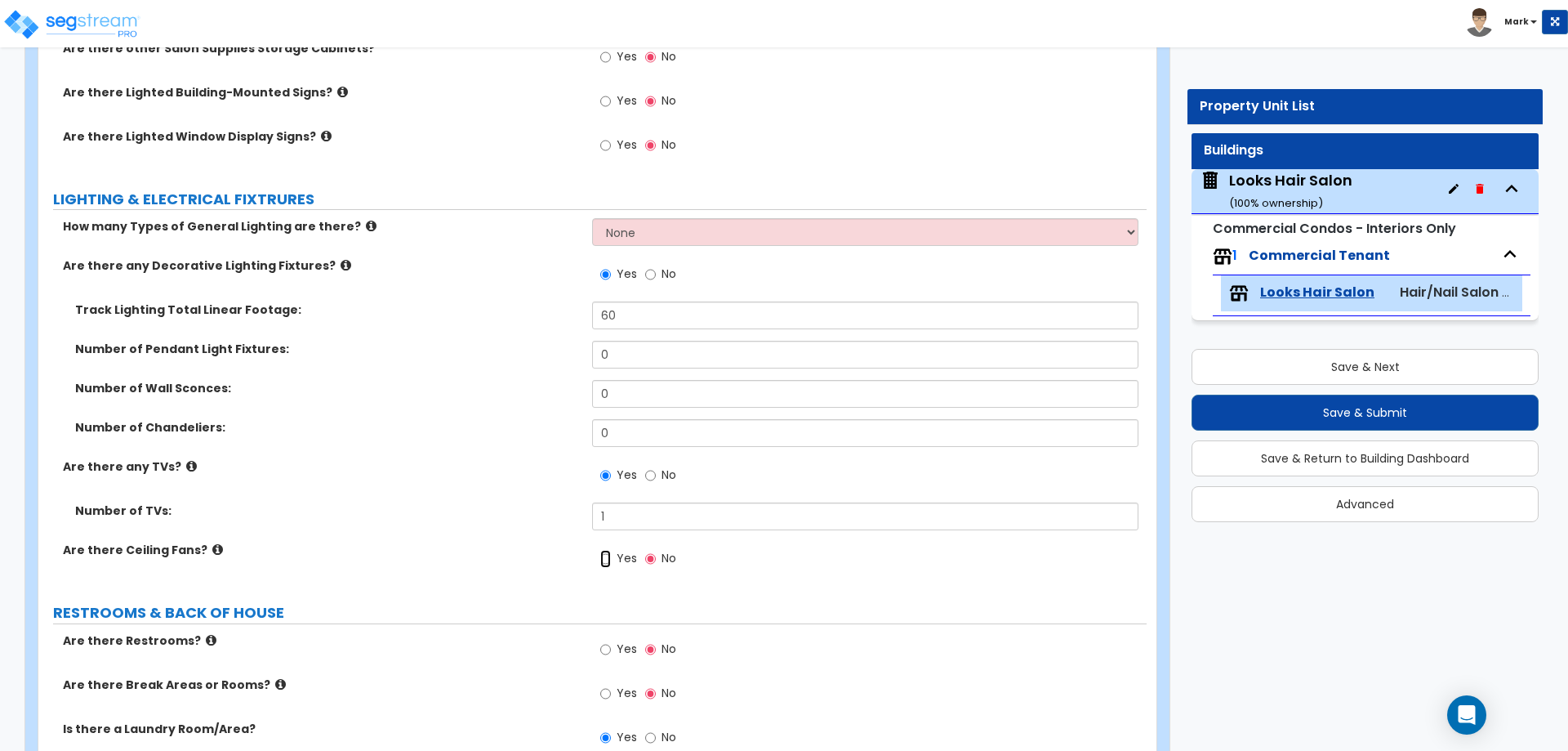
click at [606, 565] on input "Yes" at bounding box center [605, 558] width 11 height 18
radio input "true"
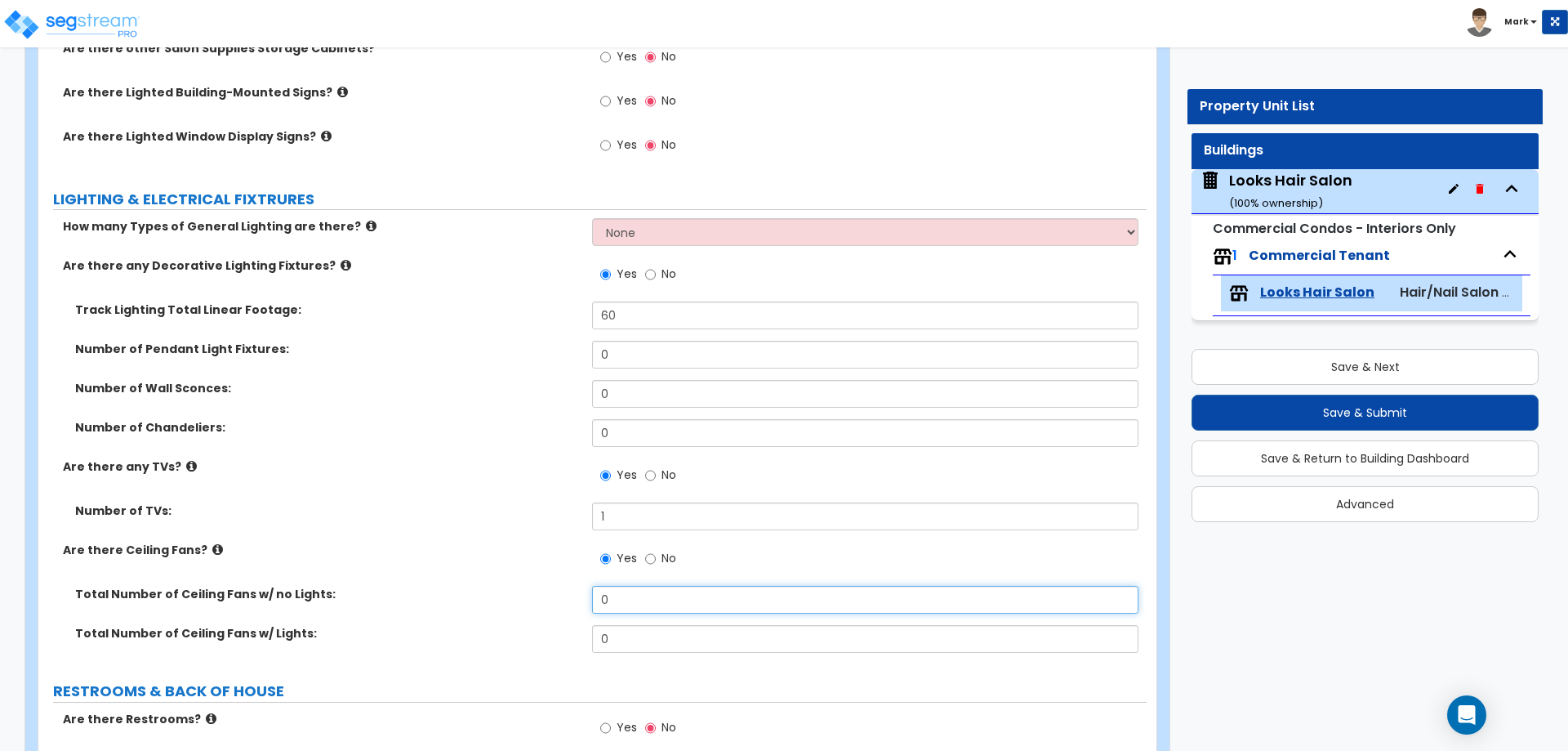
click at [656, 598] on input "0" at bounding box center [865, 599] width 545 height 28
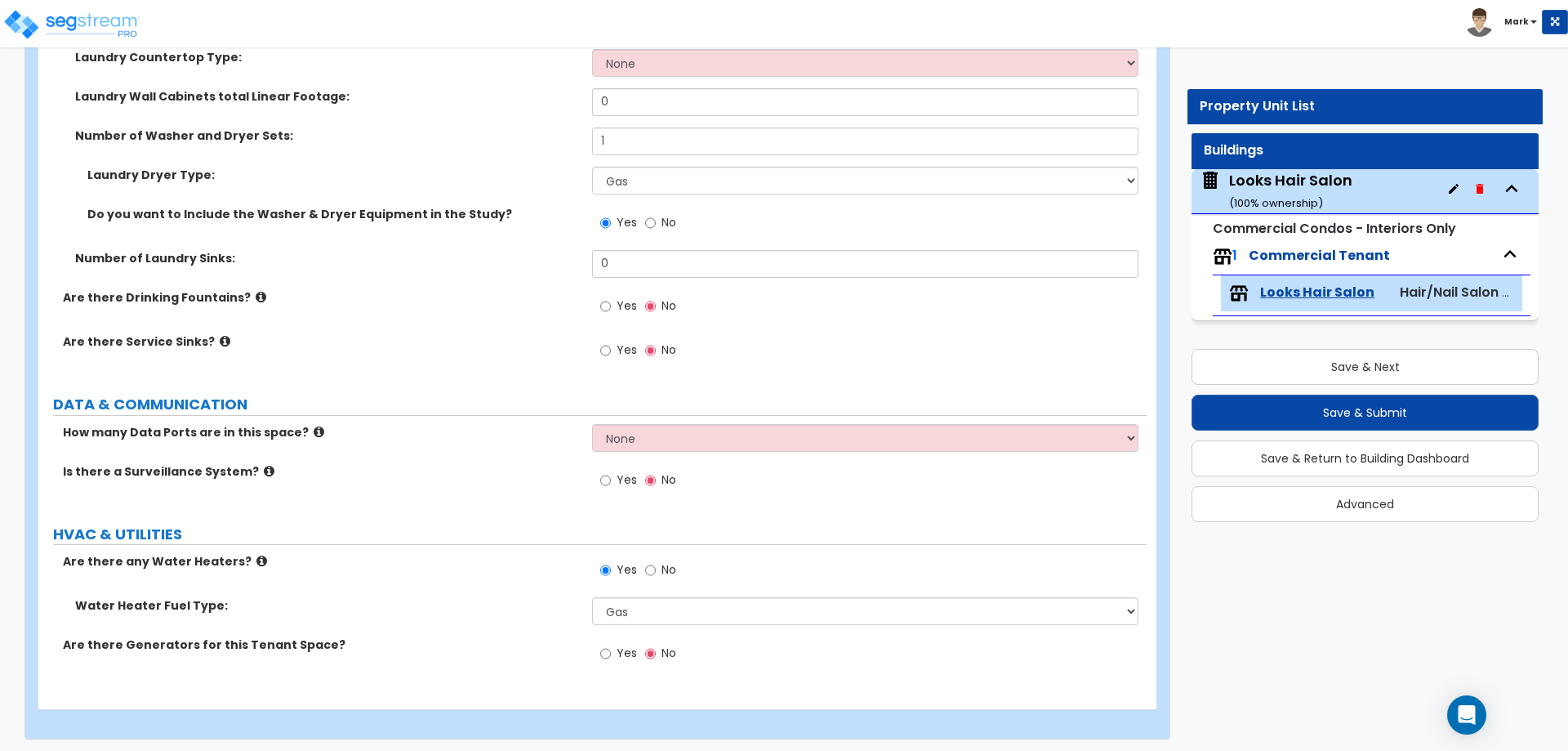
scroll to position [1843, 0]
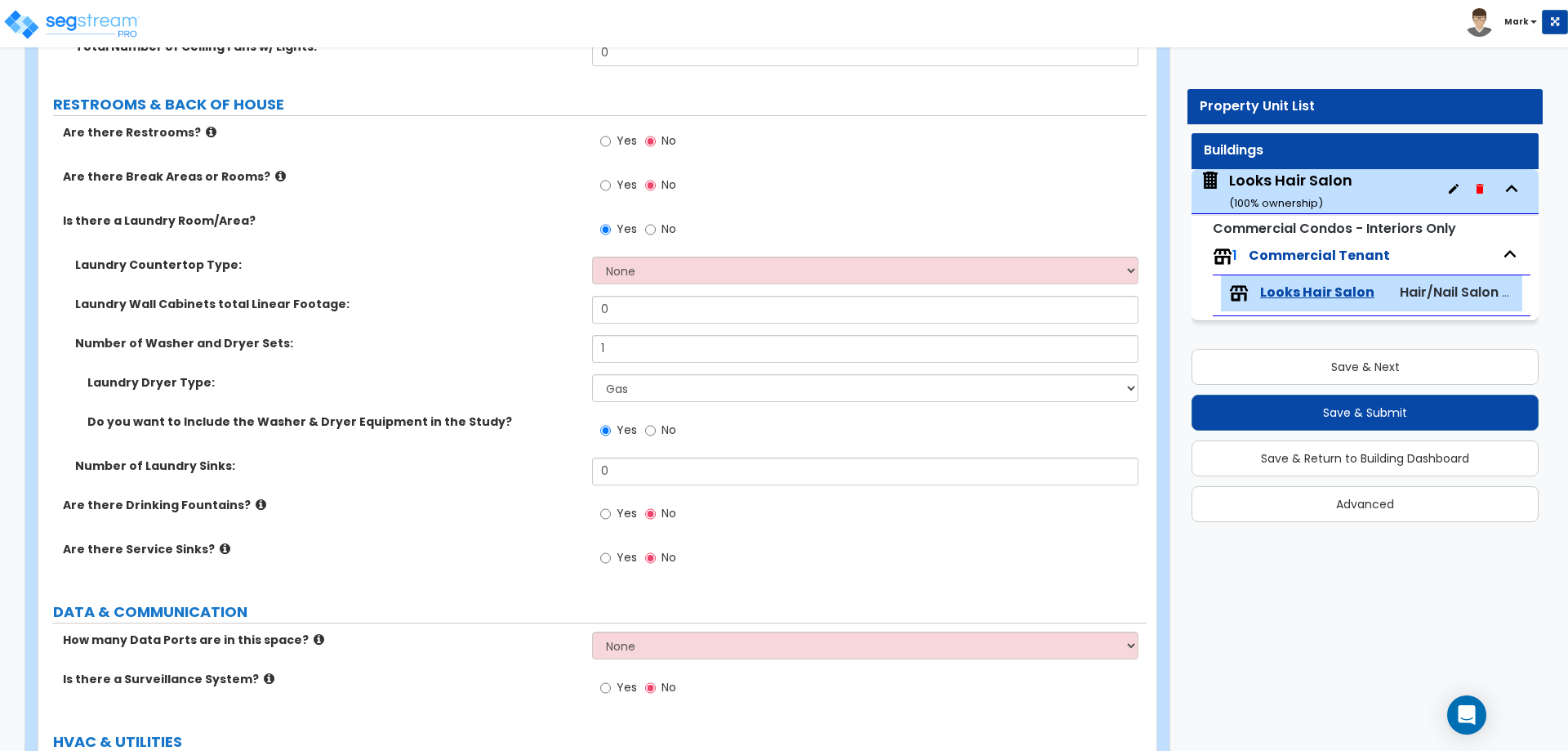
type input "4"
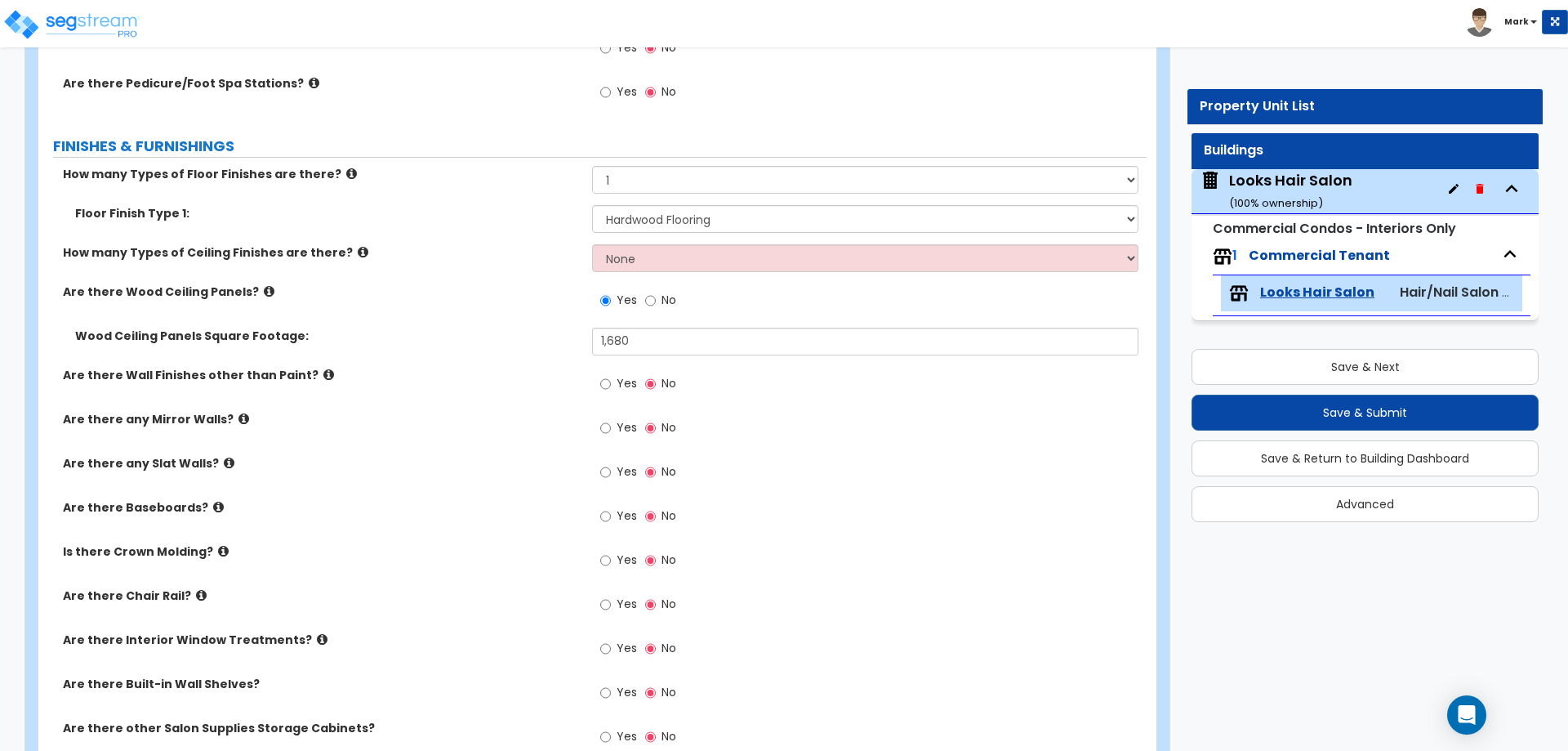
scroll to position [899, 0]
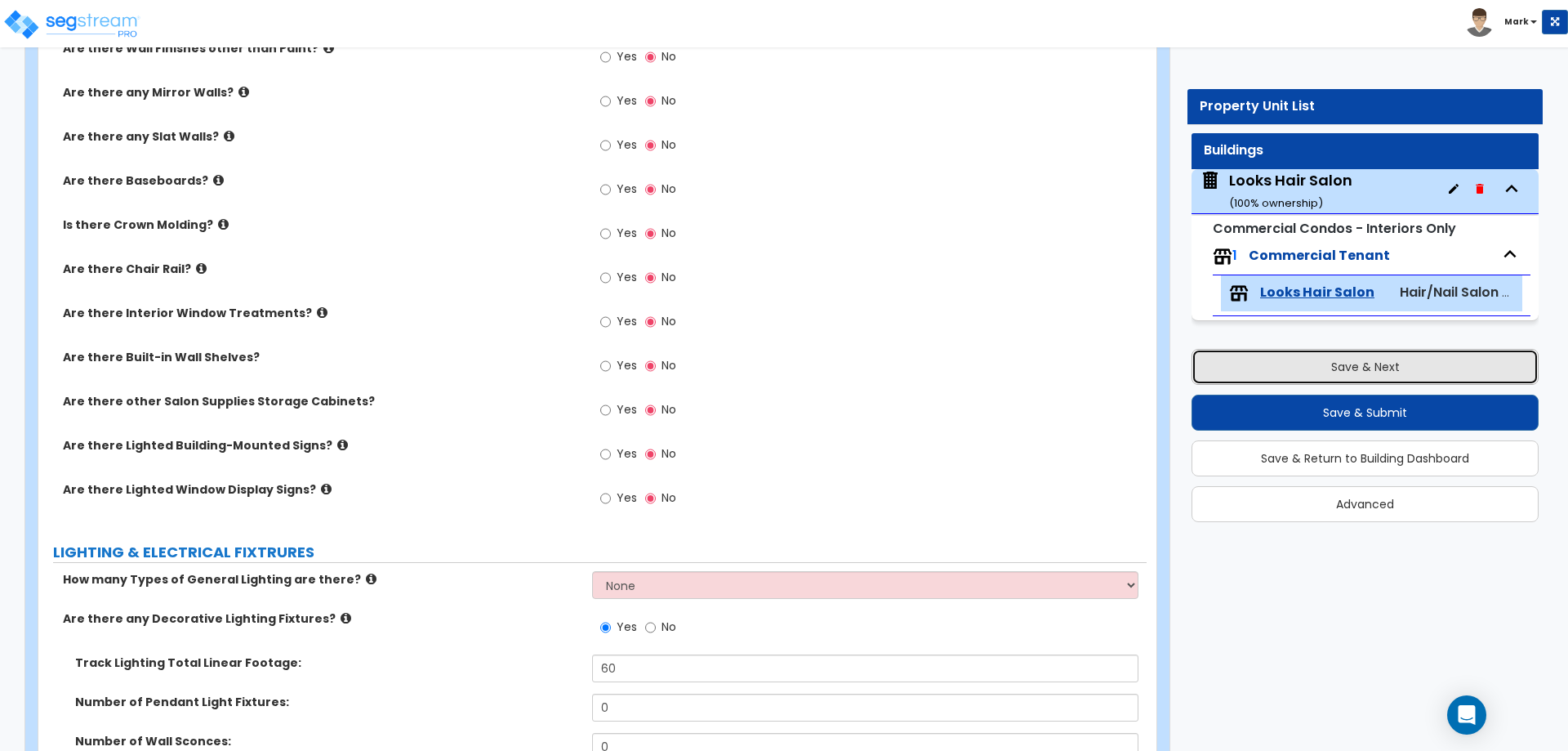
click at [1312, 364] on button "Save & Next" at bounding box center [1364, 366] width 347 height 36
type input "1680"
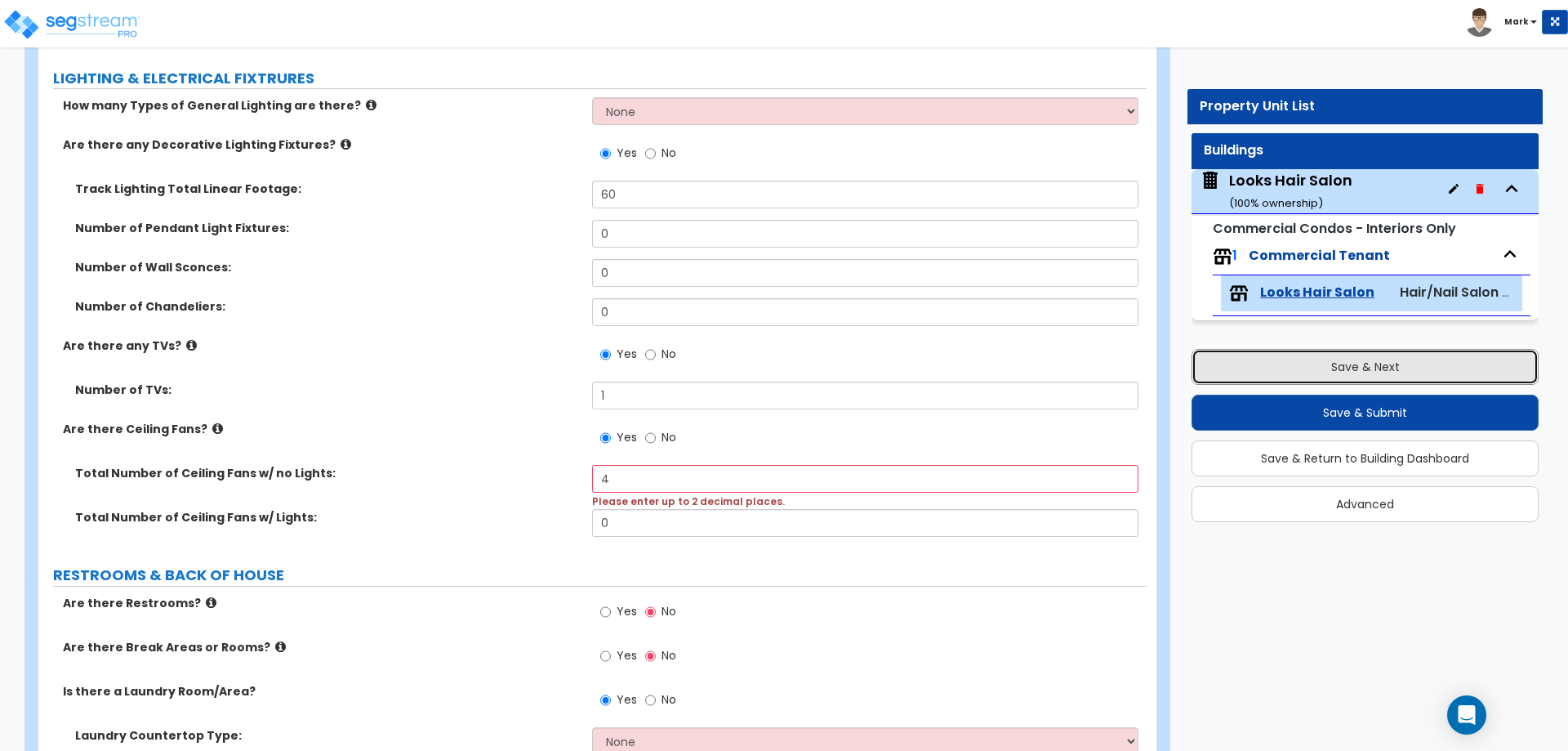
scroll to position [1389, 0]
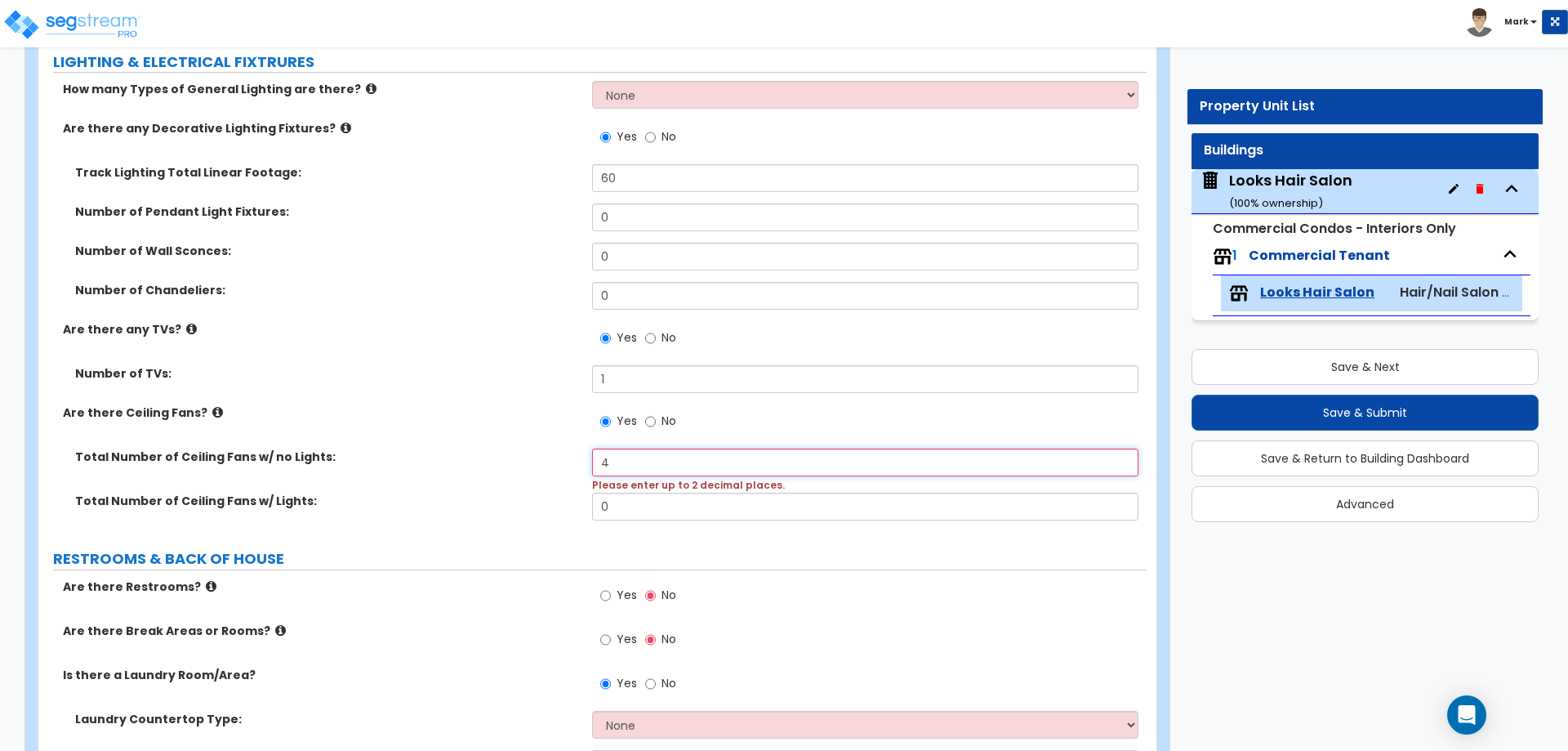
click at [642, 460] on input "4" at bounding box center [865, 462] width 545 height 28
type input "4"
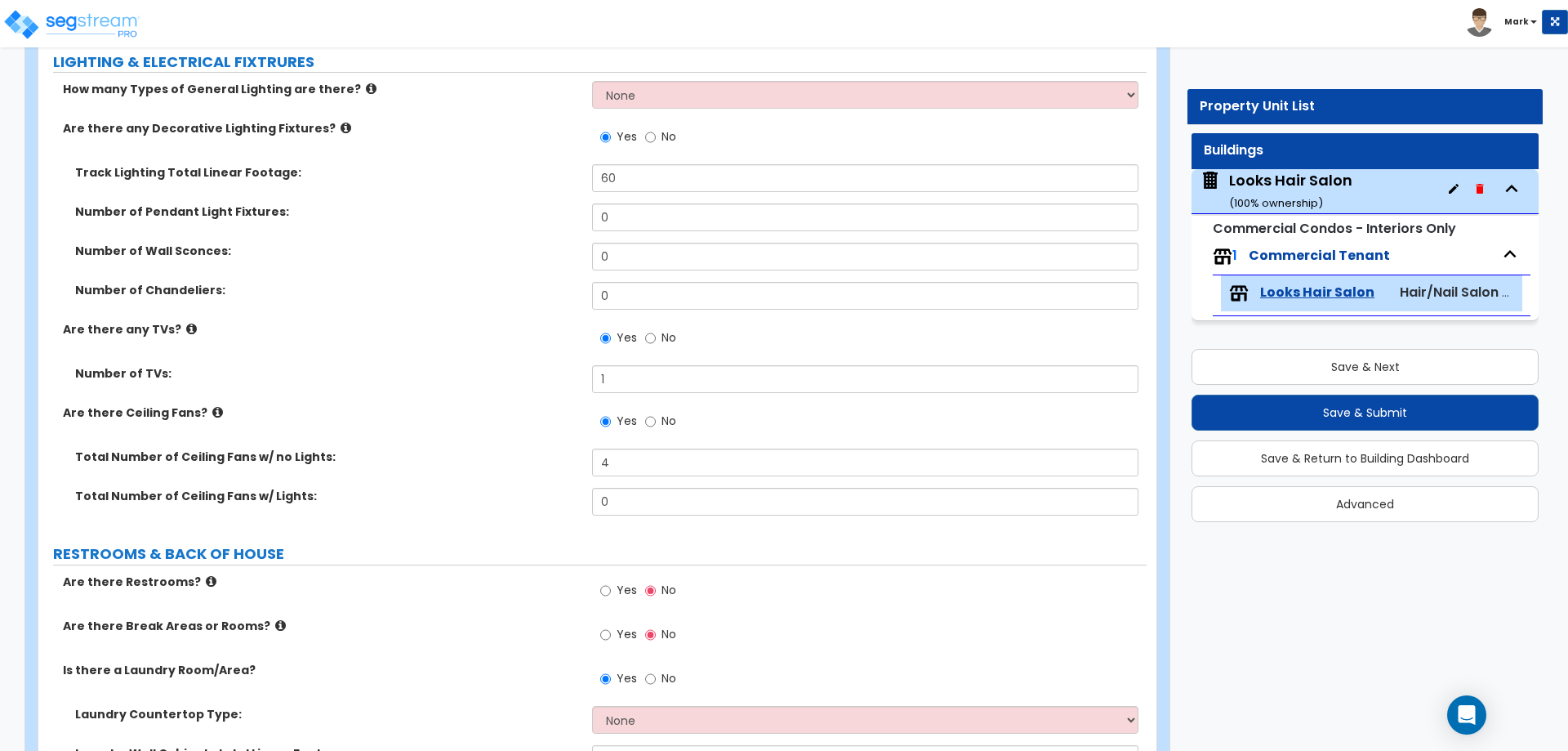
click at [483, 422] on div "Are there Ceiling Fans? Yes No" at bounding box center [592, 426] width 1108 height 44
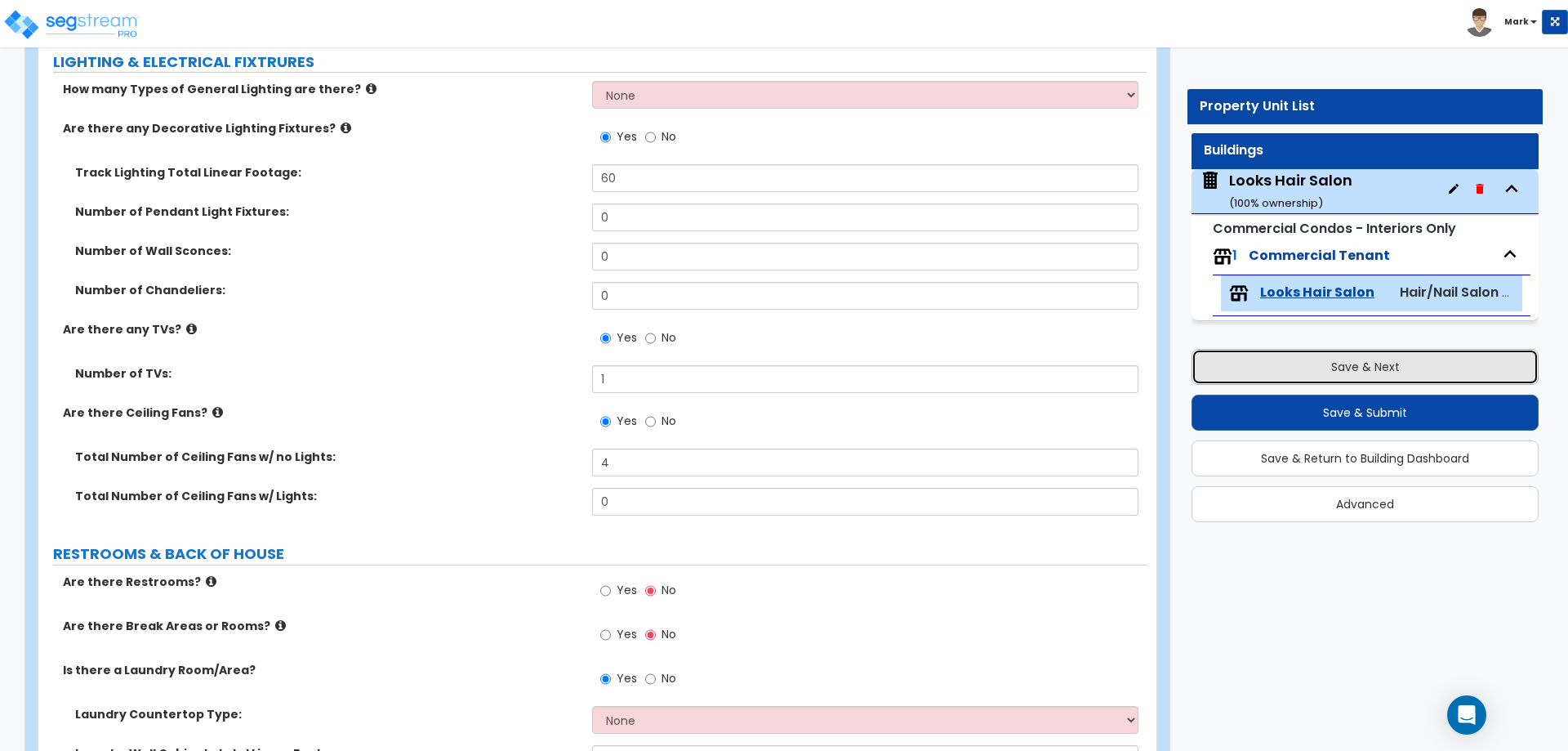
click at [1327, 367] on button "Save & Next" at bounding box center [1364, 366] width 347 height 36
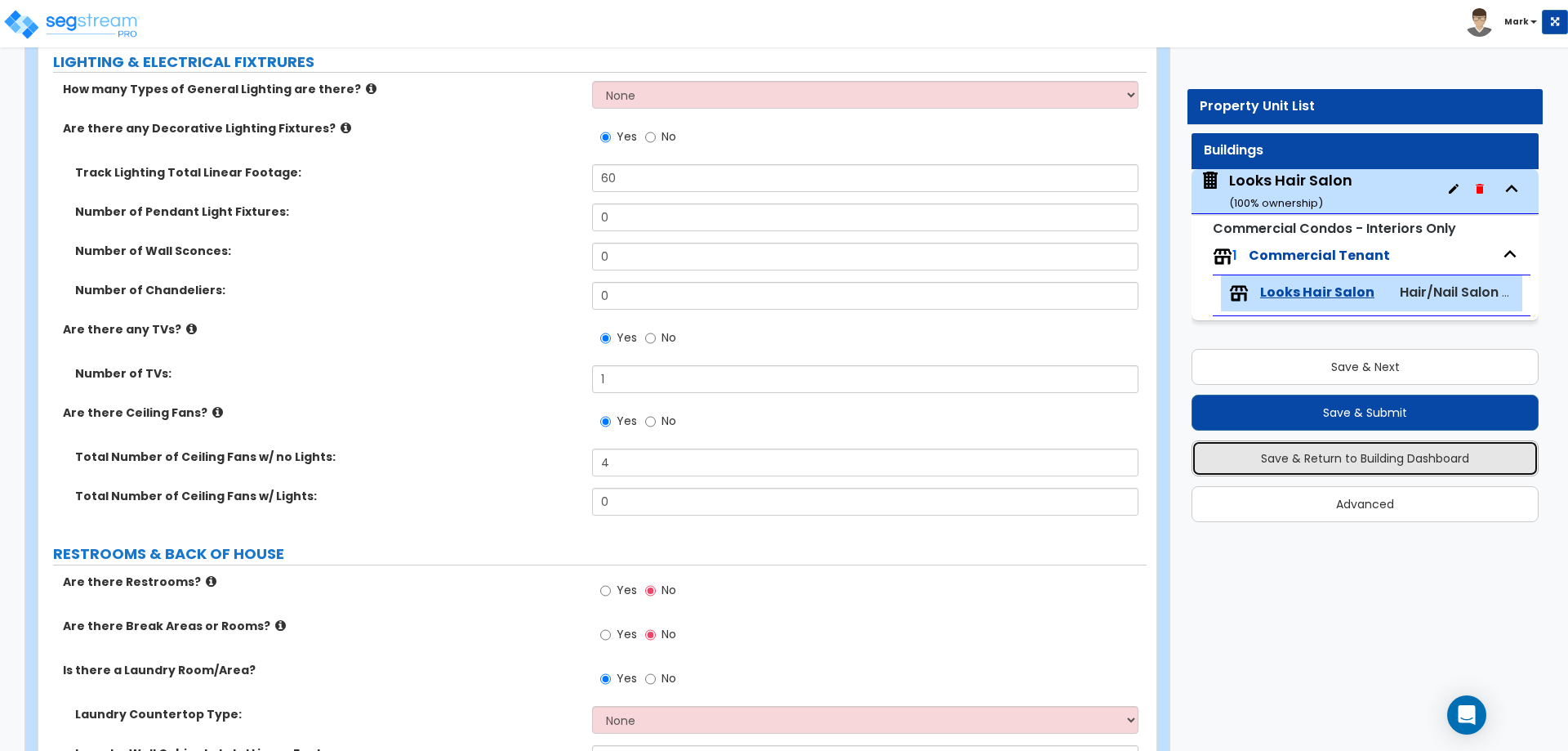
click at [1293, 463] on button "Save & Return to Building Dashboard" at bounding box center [1364, 457] width 347 height 36
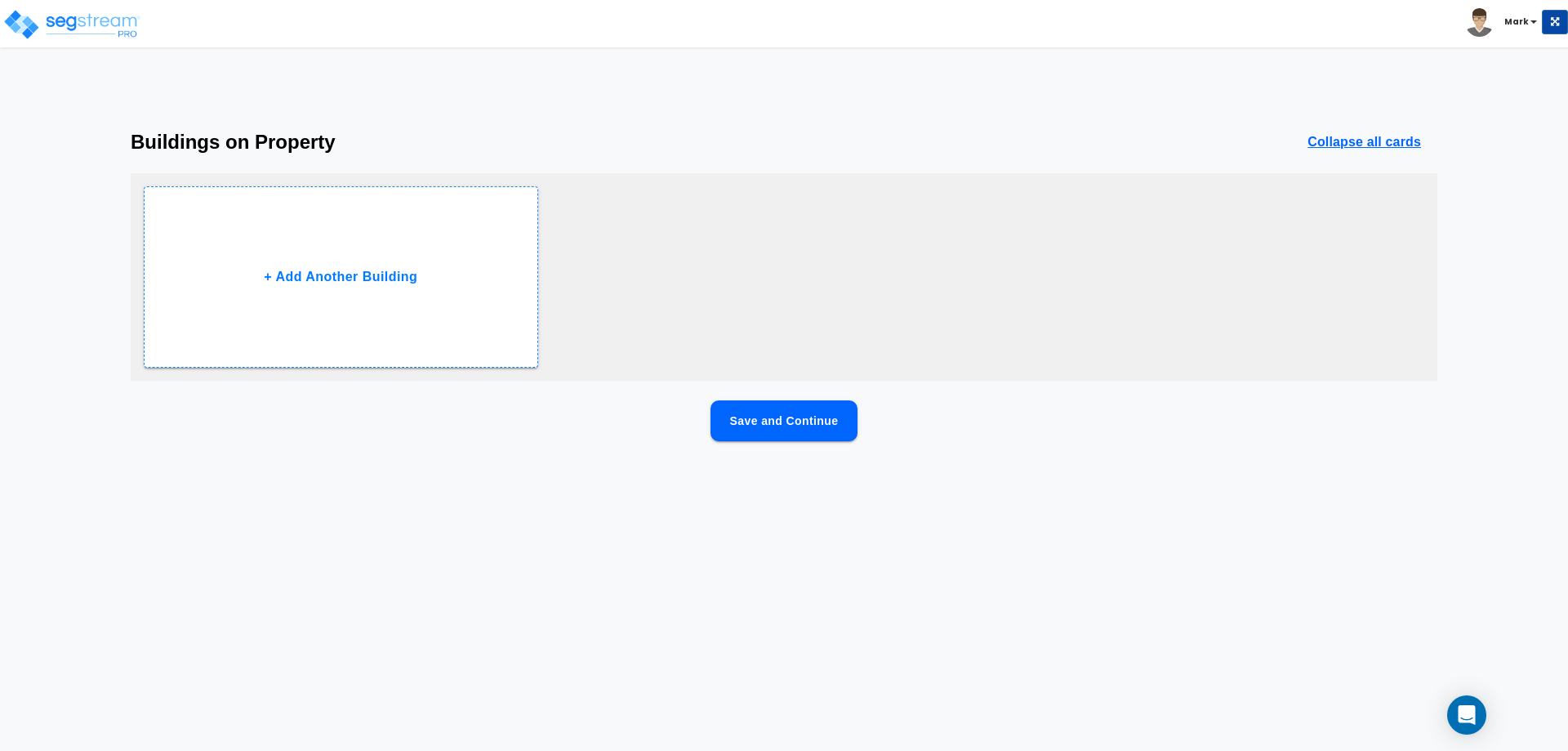
scroll to position [0, 0]
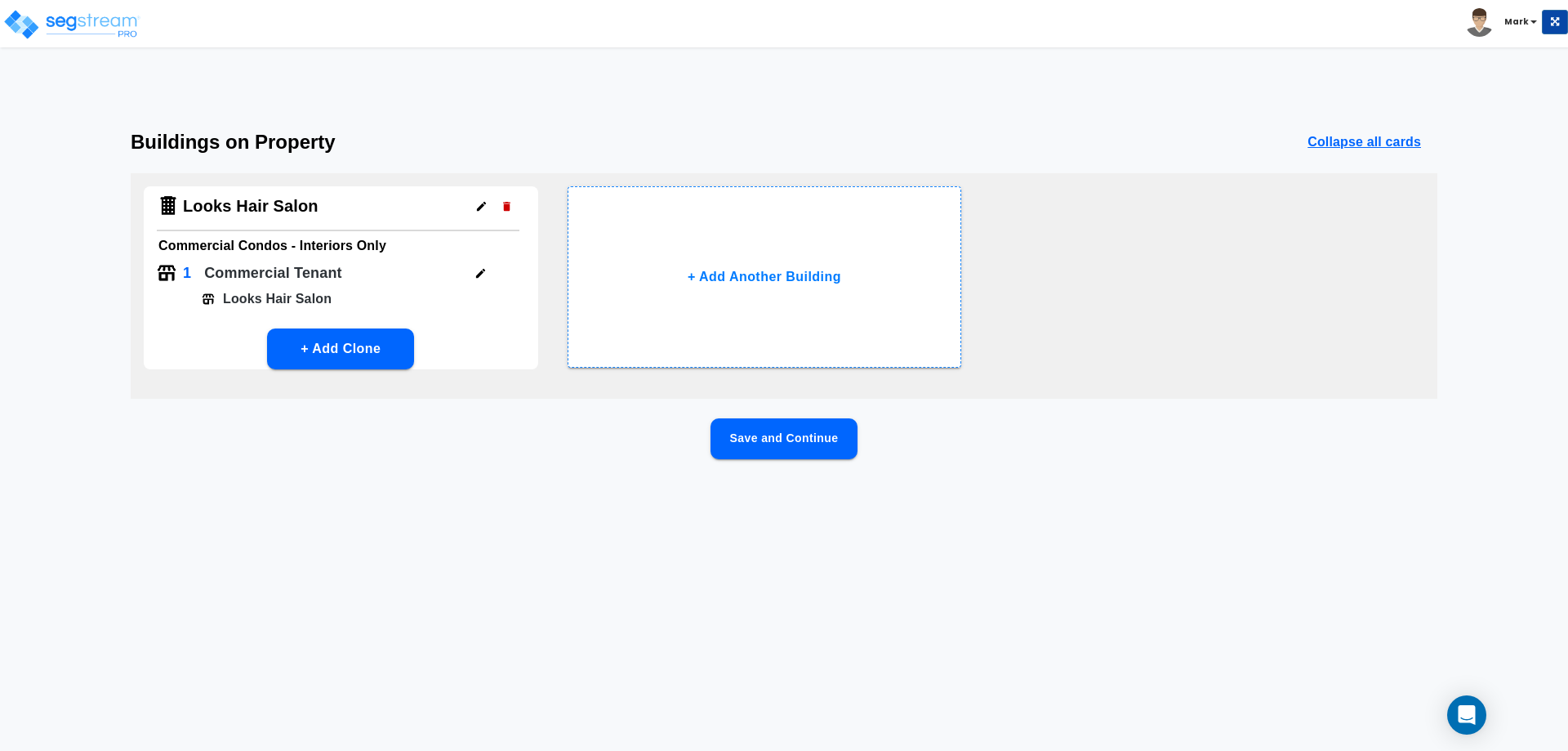
click at [773, 440] on button "Save and Continue" at bounding box center [784, 438] width 147 height 41
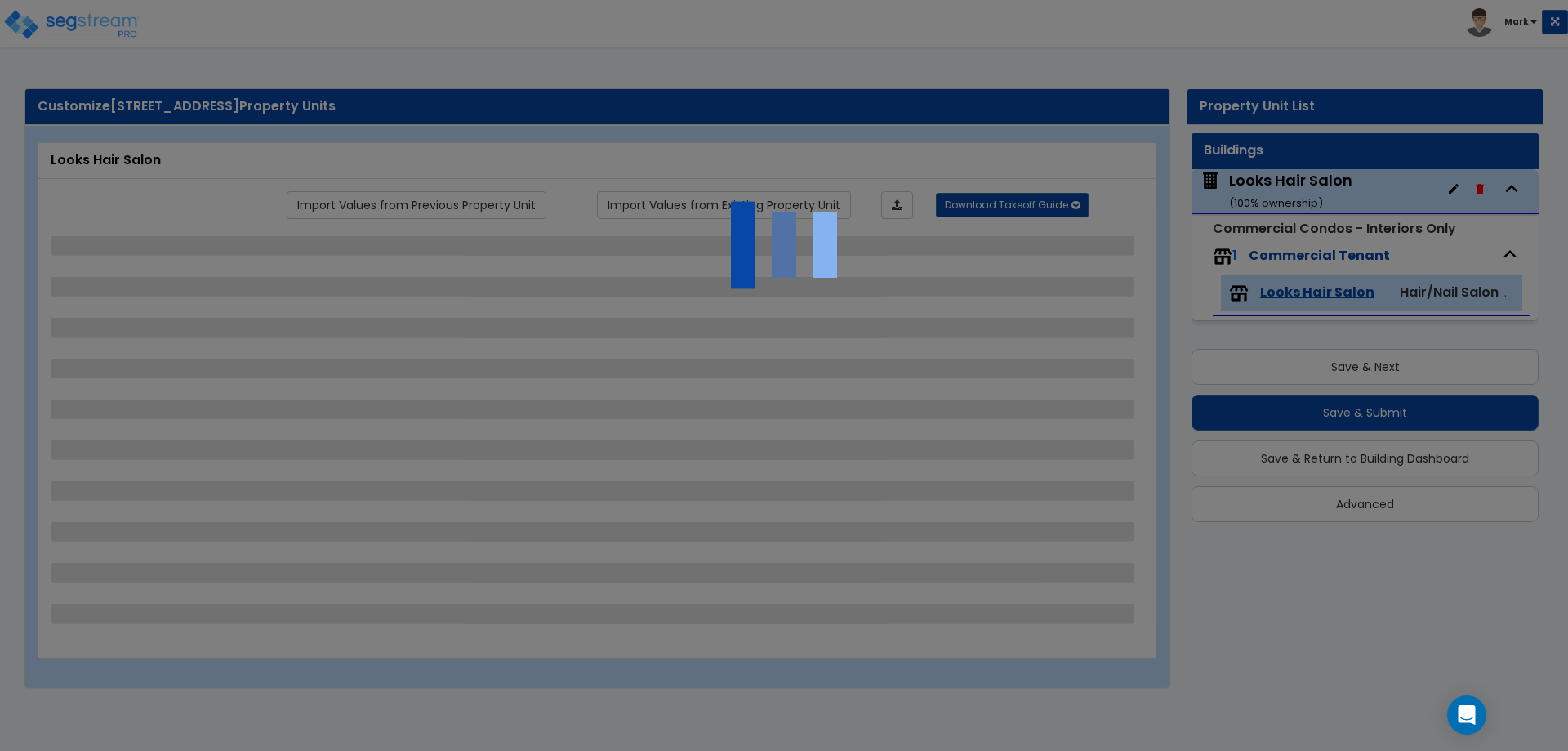
select select "1"
select select "2"
select select "1"
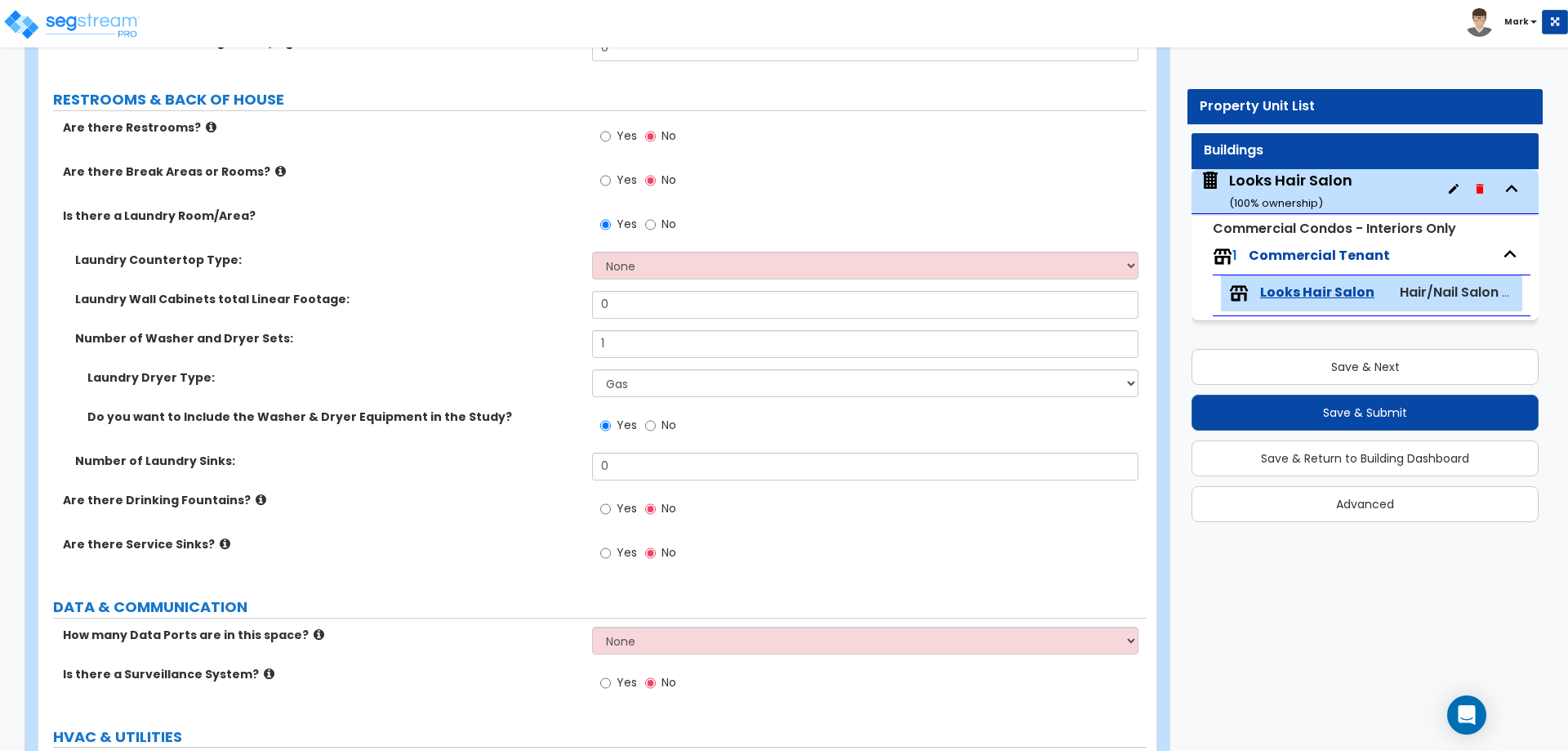
scroll to position [1805, 0]
